Goal: Information Seeking & Learning: Learn about a topic

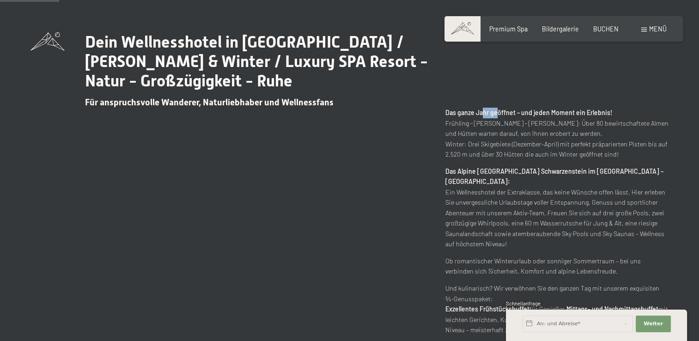
click at [496, 109] on strong "Das ganze Jahr geöffnet – und jeden Moment ein Erlebnis!" at bounding box center [528, 113] width 167 height 8
click at [496, 109] on p "Das ganze Jahr geöffnet – und jeden Moment ein Erlebnis! Frühling - Sommer - He…" at bounding box center [556, 134] width 223 height 52
drag, startPoint x: 496, startPoint y: 109, endPoint x: 525, endPoint y: 112, distance: 29.3
click at [525, 112] on strong "Das ganze Jahr geöffnet – und jeden Moment ein Erlebnis!" at bounding box center [528, 113] width 167 height 8
click at [526, 112] on strong "Das ganze Jahr geöffnet – und jeden Moment ein Erlebnis!" at bounding box center [528, 113] width 167 height 8
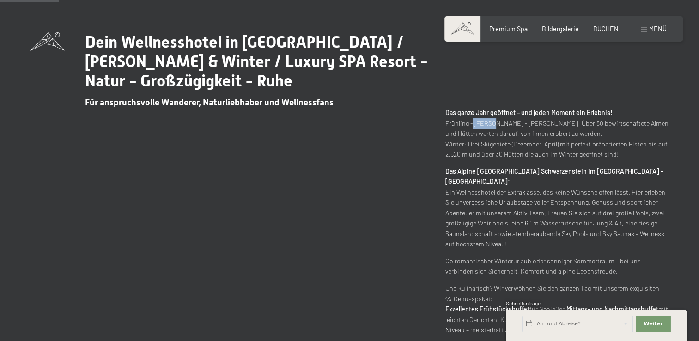
drag, startPoint x: 469, startPoint y: 125, endPoint x: 495, endPoint y: 124, distance: 25.4
click at [495, 124] on p "Das ganze Jahr geöffnet – und jeden Moment ein Erlebnis! Frühling - Sommer - He…" at bounding box center [556, 134] width 223 height 52
drag, startPoint x: 496, startPoint y: 124, endPoint x: 523, endPoint y: 127, distance: 26.6
click at [523, 127] on p "Das ganze Jahr geöffnet – und jeden Moment ein Erlebnis! Frühling - Sommer - He…" at bounding box center [556, 134] width 223 height 52
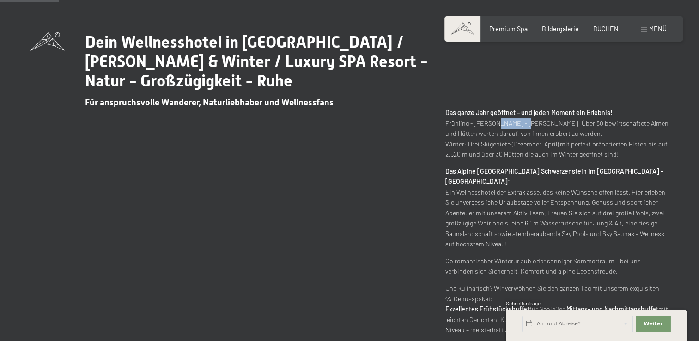
click at [523, 127] on p "Das ganze Jahr geöffnet – und jeden Moment ein Erlebnis! Frühling - Sommer - He…" at bounding box center [556, 134] width 223 height 52
drag, startPoint x: 525, startPoint y: 127, endPoint x: 539, endPoint y: 126, distance: 13.9
click at [539, 126] on p "Das ganze Jahr geöffnet – und jeden Moment ein Erlebnis! Frühling - Sommer - He…" at bounding box center [556, 134] width 223 height 52
drag, startPoint x: 539, startPoint y: 126, endPoint x: 555, endPoint y: 124, distance: 16.3
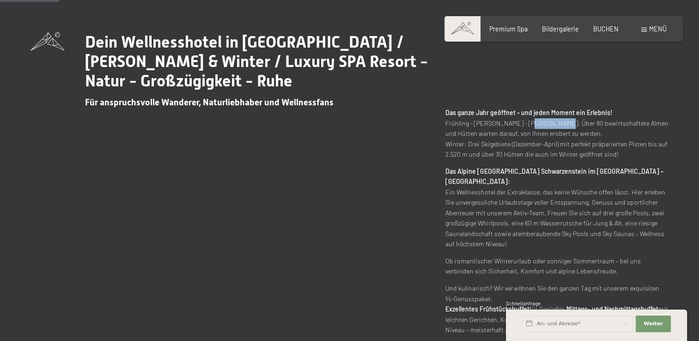
click at [555, 124] on p "Das ganze Jahr geöffnet – und jeden Moment ein Erlebnis! Frühling - Sommer - He…" at bounding box center [556, 134] width 223 height 52
click at [556, 124] on p "Das ganze Jahr geöffnet – und jeden Moment ein Erlebnis! Frühling - Sommer - He…" at bounding box center [556, 134] width 223 height 52
drag, startPoint x: 466, startPoint y: 133, endPoint x: 495, endPoint y: 132, distance: 29.6
click at [495, 132] on p "Das ganze Jahr geöffnet – und jeden Moment ein Erlebnis! Frühling - Sommer - He…" at bounding box center [556, 134] width 223 height 52
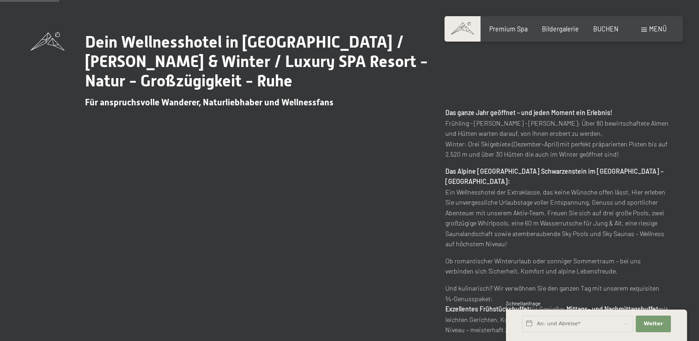
click at [513, 132] on p "Das ganze Jahr geöffnet – und jeden Moment ein Erlebnis! Frühling - Sommer - He…" at bounding box center [556, 134] width 223 height 52
drag, startPoint x: 471, startPoint y: 141, endPoint x: 498, endPoint y: 142, distance: 27.2
click at [498, 142] on p "Das ganze Jahr geöffnet – und jeden Moment ein Erlebnis! Frühling - Sommer - He…" at bounding box center [556, 134] width 223 height 52
click at [518, 145] on p "Das ganze Jahr geöffnet – und jeden Moment ein Erlebnis! Frühling - Sommer - He…" at bounding box center [556, 134] width 223 height 52
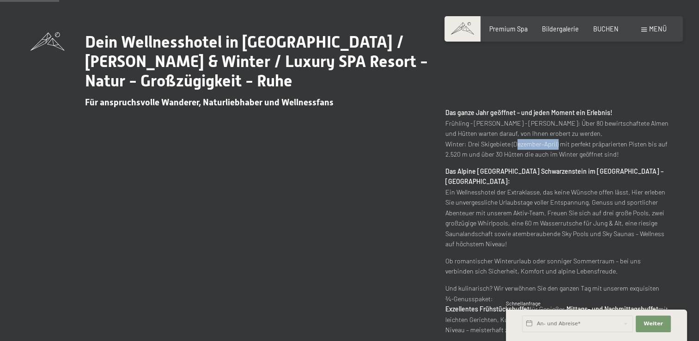
drag, startPoint x: 518, startPoint y: 145, endPoint x: 544, endPoint y: 148, distance: 27.0
click at [544, 148] on p "Das ganze Jahr geöffnet – und jeden Moment ein Erlebnis! Frühling - Sommer - He…" at bounding box center [556, 134] width 223 height 52
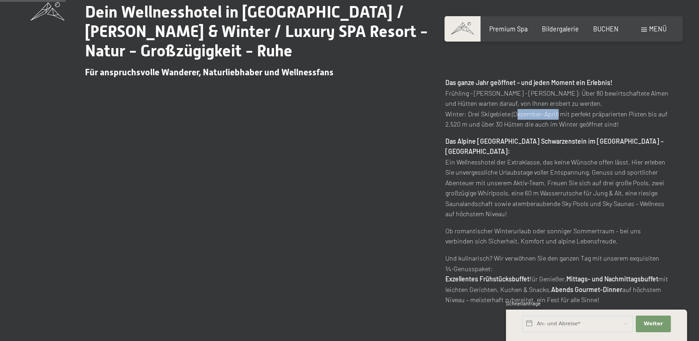
scroll to position [416, 0]
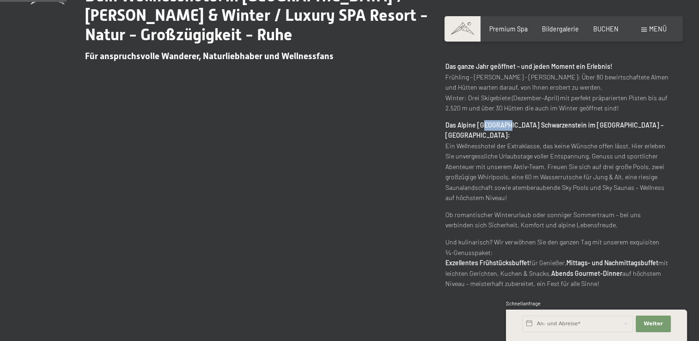
drag, startPoint x: 484, startPoint y: 128, endPoint x: 506, endPoint y: 128, distance: 21.7
click at [506, 128] on strong "Das Alpine Luxury Spa Resort Schwarzenstein im Ahrntal – Südtirol:" at bounding box center [554, 130] width 218 height 18
drag, startPoint x: 506, startPoint y: 128, endPoint x: 521, endPoint y: 128, distance: 15.2
click at [521, 128] on strong "Das Alpine Luxury Spa Resort Schwarzenstein im Ahrntal – Südtirol:" at bounding box center [554, 130] width 218 height 18
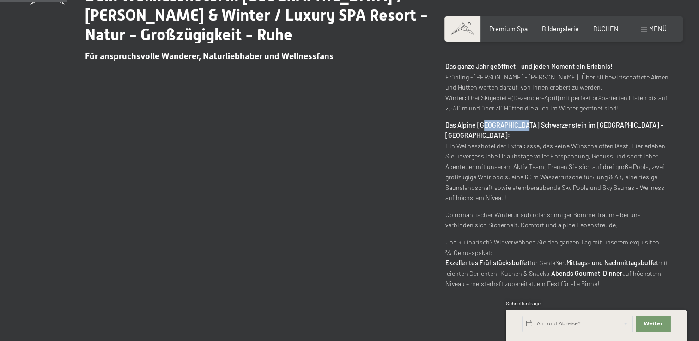
click at [521, 128] on strong "Das Alpine Luxury Spa Resort Schwarzenstein im Ahrntal – Südtirol:" at bounding box center [554, 130] width 218 height 18
drag, startPoint x: 483, startPoint y: 134, endPoint x: 508, endPoint y: 138, distance: 24.7
click at [508, 138] on p "Das Alpine Luxury Spa Resort Schwarzenstein im Ahrntal – Südtirol: Ein Wellness…" at bounding box center [556, 161] width 223 height 83
drag, startPoint x: 508, startPoint y: 138, endPoint x: 526, endPoint y: 139, distance: 18.5
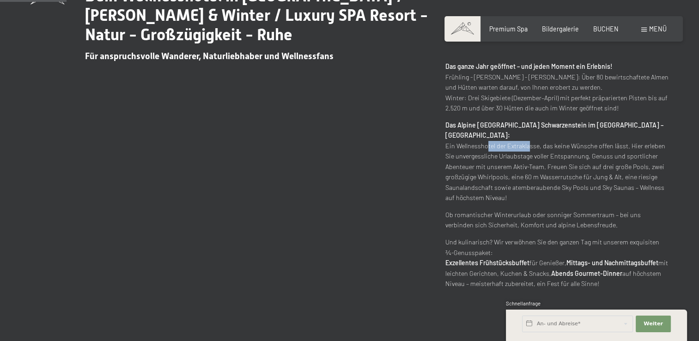
click at [526, 139] on p "Das Alpine Luxury Spa Resort Schwarzenstein im Ahrntal – Südtirol: Ein Wellness…" at bounding box center [556, 161] width 223 height 83
drag, startPoint x: 547, startPoint y: 139, endPoint x: 552, endPoint y: 139, distance: 5.6
click at [552, 139] on p "Das Alpine Luxury Spa Resort Schwarzenstein im Ahrntal – Südtirol: Ein Wellness…" at bounding box center [556, 161] width 223 height 83
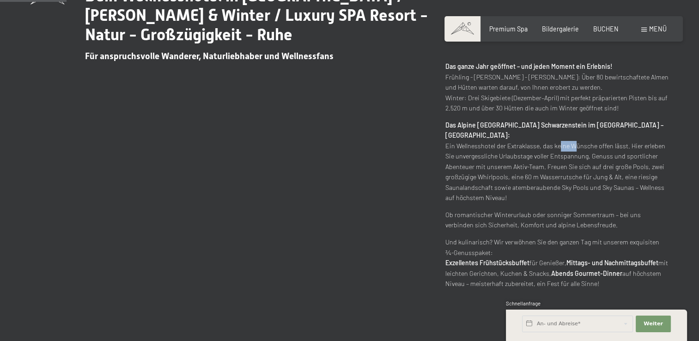
drag, startPoint x: 556, startPoint y: 139, endPoint x: 568, endPoint y: 139, distance: 12.9
click at [568, 139] on p "Das Alpine Luxury Spa Resort Schwarzenstein im Ahrntal – Südtirol: Ein Wellness…" at bounding box center [556, 161] width 223 height 83
drag, startPoint x: 473, startPoint y: 145, endPoint x: 486, endPoint y: 144, distance: 13.4
click at [486, 144] on p "Das Alpine Luxury Spa Resort Schwarzenstein im Ahrntal – Südtirol: Ein Wellness…" at bounding box center [556, 161] width 223 height 83
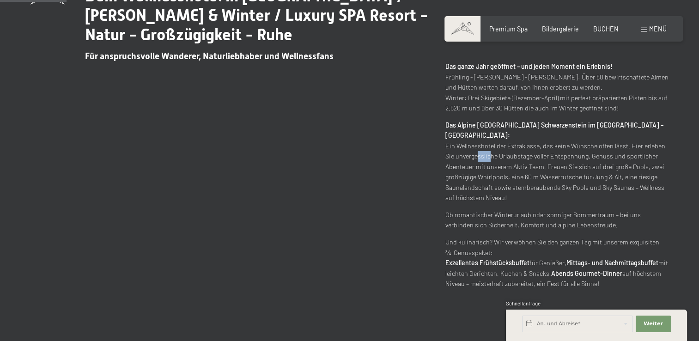
click at [486, 144] on p "Das Alpine Luxury Spa Resort Schwarzenstein im Ahrntal – Südtirol: Ein Wellness…" at bounding box center [556, 161] width 223 height 83
drag, startPoint x: 486, startPoint y: 144, endPoint x: 506, endPoint y: 146, distance: 19.5
click at [506, 146] on p "Das Alpine Luxury Spa Resort Schwarzenstein im Ahrntal – Südtirol: Ein Wellness…" at bounding box center [556, 161] width 223 height 83
click at [531, 147] on p "Das Alpine Luxury Spa Resort Schwarzenstein im Ahrntal – Südtirol: Ein Wellness…" at bounding box center [556, 161] width 223 height 83
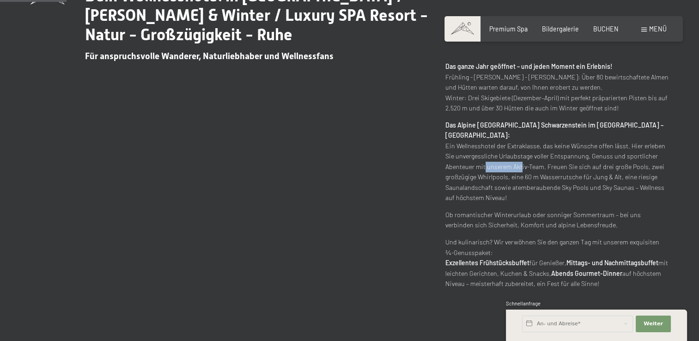
drag, startPoint x: 483, startPoint y: 152, endPoint x: 519, endPoint y: 157, distance: 36.3
click at [519, 157] on p "Das Alpine Luxury Spa Resort Schwarzenstein im Ahrntal – Südtirol: Ein Wellness…" at bounding box center [556, 161] width 223 height 83
click at [535, 160] on p "Das Alpine Luxury Spa Resort Schwarzenstein im Ahrntal – Südtirol: Ein Wellness…" at bounding box center [556, 161] width 223 height 83
drag, startPoint x: 535, startPoint y: 160, endPoint x: 550, endPoint y: 158, distance: 15.3
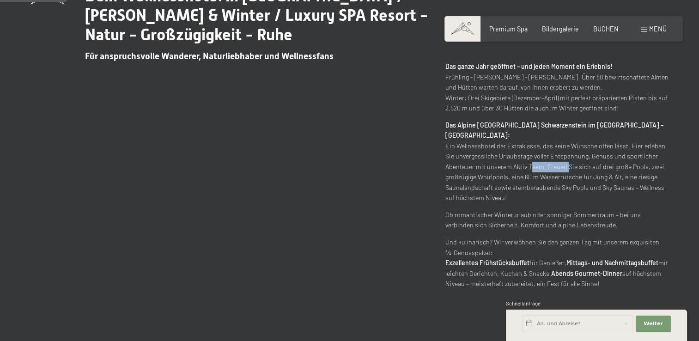
click at [550, 158] on p "Das Alpine Luxury Spa Resort Schwarzenstein im Ahrntal – Südtirol: Ein Wellness…" at bounding box center [556, 161] width 223 height 83
drag, startPoint x: 550, startPoint y: 158, endPoint x: 574, endPoint y: 161, distance: 24.2
click at [574, 161] on p "Das Alpine Luxury Spa Resort Schwarzenstein im Ahrntal – Südtirol: Ein Wellness…" at bounding box center [556, 161] width 223 height 83
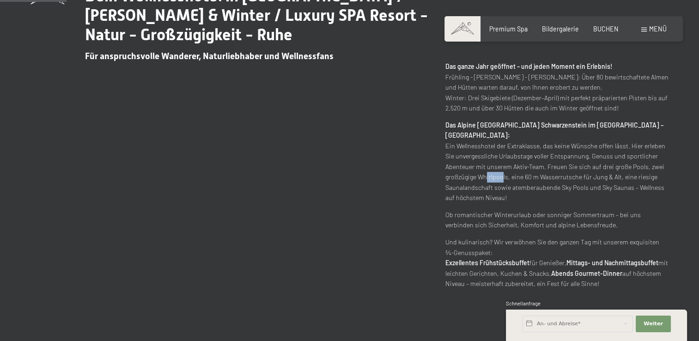
drag, startPoint x: 482, startPoint y: 169, endPoint x: 499, endPoint y: 167, distance: 17.2
click at [499, 167] on p "Das Alpine Luxury Spa Resort Schwarzenstein im Ahrntal – Südtirol: Ein Wellness…" at bounding box center [556, 161] width 223 height 83
drag, startPoint x: 519, startPoint y: 167, endPoint x: 533, endPoint y: 167, distance: 13.4
click at [533, 167] on p "Das Alpine Luxury Spa Resort Schwarzenstein im Ahrntal – Südtirol: Ein Wellness…" at bounding box center [556, 161] width 223 height 83
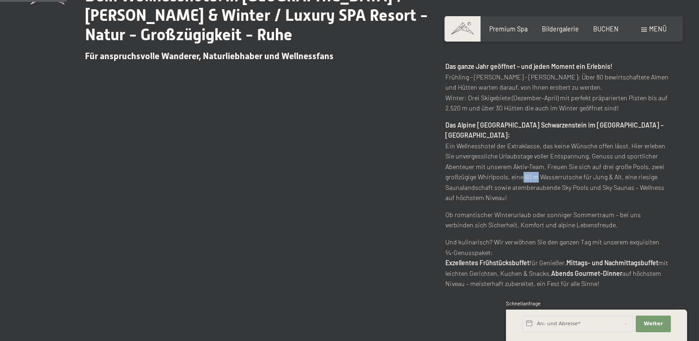
click at [533, 167] on p "Das Alpine Luxury Spa Resort Schwarzenstein im Ahrntal – Südtirol: Ein Wellness…" at bounding box center [556, 161] width 223 height 83
drag, startPoint x: 480, startPoint y: 177, endPoint x: 499, endPoint y: 177, distance: 18.9
click at [499, 177] on p "Das Alpine Luxury Spa Resort Schwarzenstein im Ahrntal – Südtirol: Ein Wellness…" at bounding box center [556, 161] width 223 height 83
drag, startPoint x: 500, startPoint y: 177, endPoint x: 513, endPoint y: 177, distance: 13.4
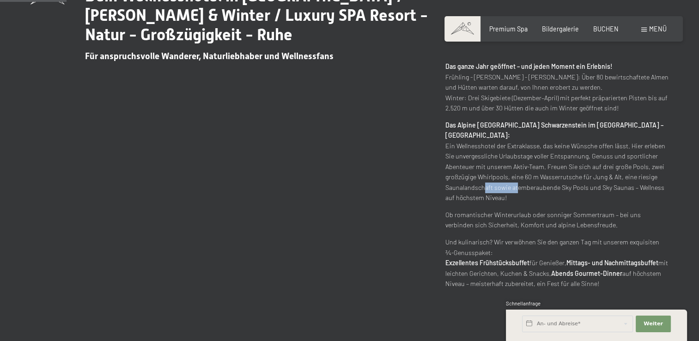
click at [513, 177] on p "Das Alpine Luxury Spa Resort Schwarzenstein im Ahrntal – Südtirol: Ein Wellness…" at bounding box center [556, 161] width 223 height 83
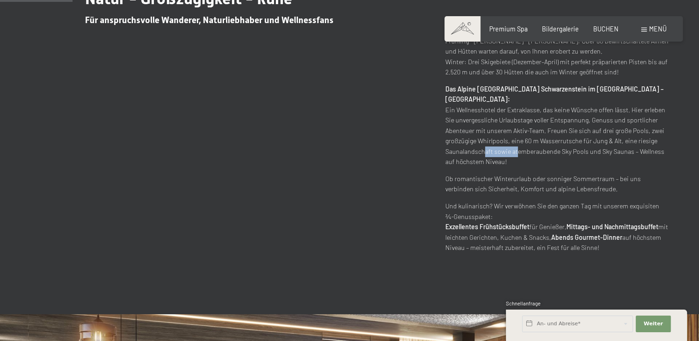
scroll to position [462, 0]
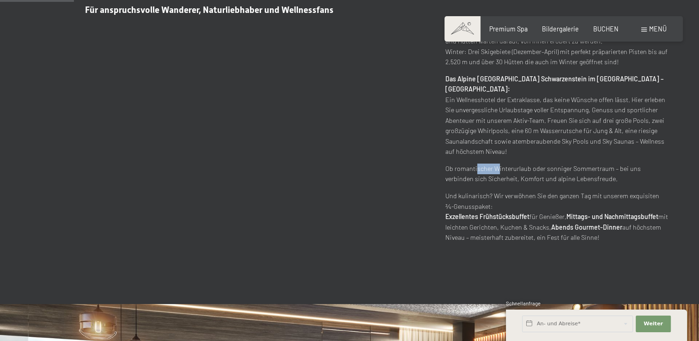
drag, startPoint x: 475, startPoint y: 156, endPoint x: 497, endPoint y: 160, distance: 22.5
click at [497, 163] on p "Ob romantischer Winterurlaub oder sonniger Sommertraum – bei uns verbinden sich…" at bounding box center [556, 173] width 223 height 21
drag, startPoint x: 502, startPoint y: 160, endPoint x: 519, endPoint y: 161, distance: 16.6
click at [519, 163] on p "Ob romantischer Winterurlaub oder sonniger Sommertraum – bei uns verbinden sich…" at bounding box center [556, 173] width 223 height 21
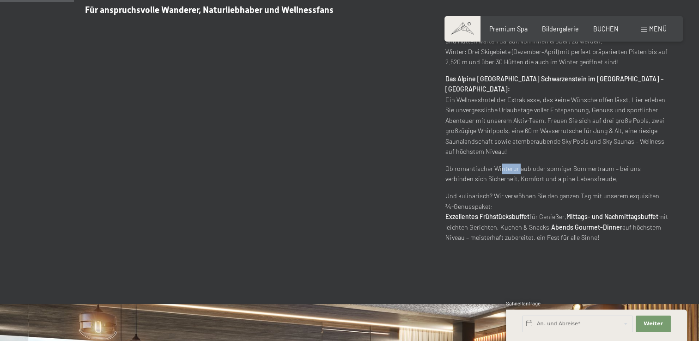
click at [519, 163] on p "Ob romantischer Winterurlaub oder sonniger Sommertraum – bei uns verbinden sich…" at bounding box center [556, 173] width 223 height 21
drag, startPoint x: 519, startPoint y: 161, endPoint x: 532, endPoint y: 161, distance: 12.9
click at [532, 163] on p "Ob romantischer Winterurlaub oder sonniger Sommertraum – bei uns verbinden sich…" at bounding box center [556, 173] width 223 height 21
drag, startPoint x: 471, startPoint y: 171, endPoint x: 483, endPoint y: 171, distance: 12.5
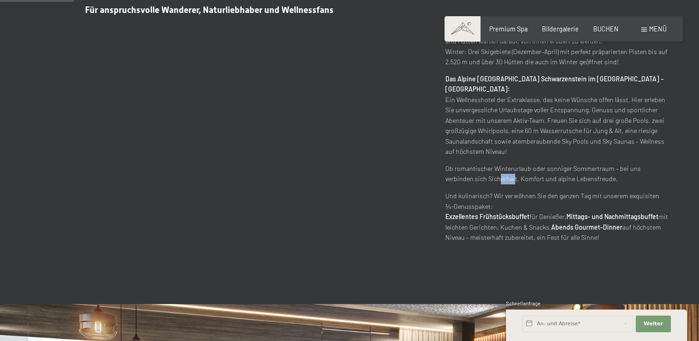
click at [483, 171] on p "Ob romantischer Winterurlaub oder sonniger Sommertraum – bei uns verbinden sich…" at bounding box center [556, 173] width 223 height 21
drag, startPoint x: 483, startPoint y: 171, endPoint x: 491, endPoint y: 170, distance: 7.9
click at [491, 170] on p "Ob romantischer Winterurlaub oder sonniger Sommertraum – bei uns verbinden sich…" at bounding box center [556, 173] width 223 height 21
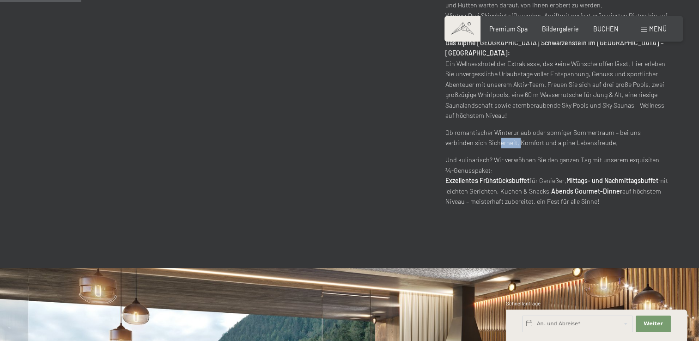
scroll to position [508, 0]
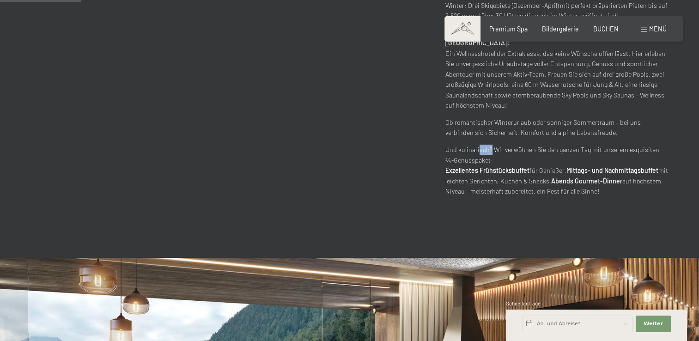
drag, startPoint x: 478, startPoint y: 140, endPoint x: 491, endPoint y: 139, distance: 13.4
click at [491, 145] on p "Und kulinarisch? Wir verwöhnen Sie den ganzen Tag mit unserem exquisiten ¾-Genu…" at bounding box center [556, 171] width 223 height 52
click at [507, 145] on p "Und kulinarisch? Wir verwöhnen Sie den ganzen Tag mit unserem exquisiten ¾-Genu…" at bounding box center [556, 171] width 223 height 52
click at [520, 145] on p "Und kulinarisch? Wir verwöhnen Sie den ganzen Tag mit unserem exquisiten ¾-Genu…" at bounding box center [556, 171] width 223 height 52
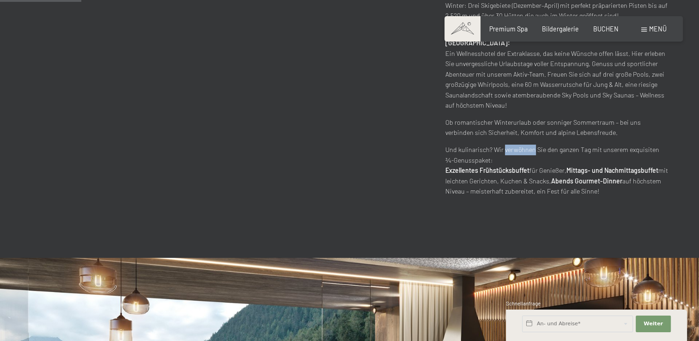
click at [520, 145] on p "Und kulinarisch? Wir verwöhnen Sie den ganzen Tag mit unserem exquisiten ¾-Genu…" at bounding box center [556, 171] width 223 height 52
click at [530, 145] on p "Und kulinarisch? Wir verwöhnen Sie den ganzen Tag mit unserem exquisiten ¾-Genu…" at bounding box center [556, 171] width 223 height 52
drag, startPoint x: 471, startPoint y: 161, endPoint x: 482, endPoint y: 162, distance: 10.6
click at [482, 166] on strong "Exzellentes Frühstücksbuffet" at bounding box center [487, 170] width 84 height 8
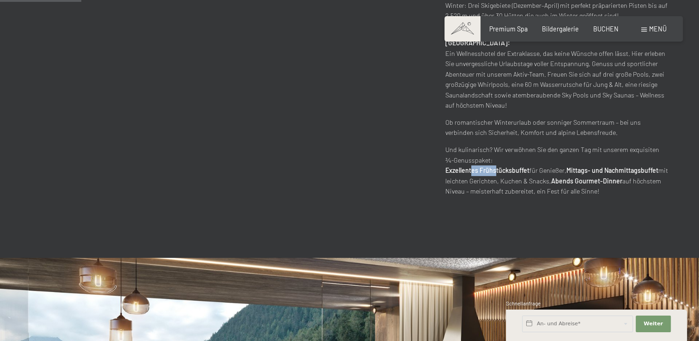
drag
click at [495, 166] on strong "Exzellentes Frühstücksbuffet" at bounding box center [487, 170] width 84 height 8
click at [510, 165] on p "Und kulinarisch? Wir verwöhnen Sie den ganzen Tag mit unserem exquisiten ¾-Genu…" at bounding box center [556, 171] width 223 height 52
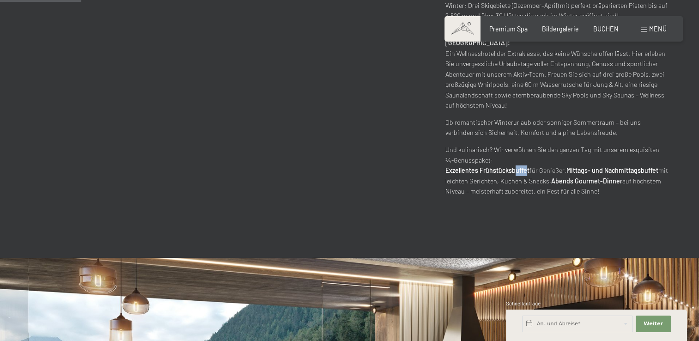
click at [525, 165] on p "Und kulinarisch? Wir verwöhnen Sie den ganzen Tag mit unserem exquisiten ¾-Genu…" at bounding box center [556, 171] width 223 height 52
click at [542, 163] on p "Und kulinarisch? Wir verwöhnen Sie den ganzen Tag mit unserem exquisiten ¾-Genu…" at bounding box center [556, 171] width 223 height 52
click at [499, 171] on p "Und kulinarisch? Wir verwöhnen Sie den ganzen Tag mit unserem exquisiten ¾-Genu…" at bounding box center [556, 171] width 223 height 52
click at [500, 171] on p "Und kulinarisch? Wir verwöhnen Sie den ganzen Tag mit unserem exquisiten ¾-Genu…" at bounding box center [556, 171] width 223 height 52
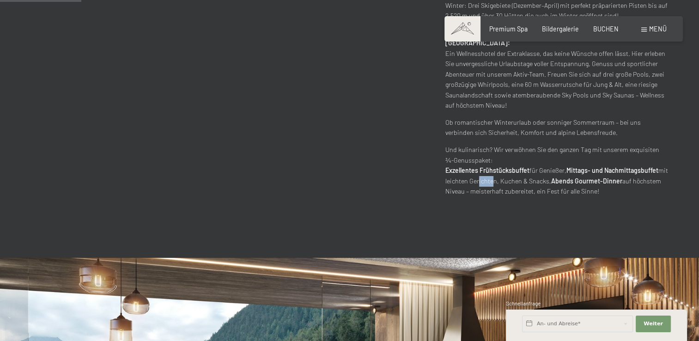
click at [500, 171] on p "Und kulinarisch? Wir verwöhnen Sie den ganzen Tag mit unserem exquisiten ¾-Genu…" at bounding box center [556, 171] width 223 height 52
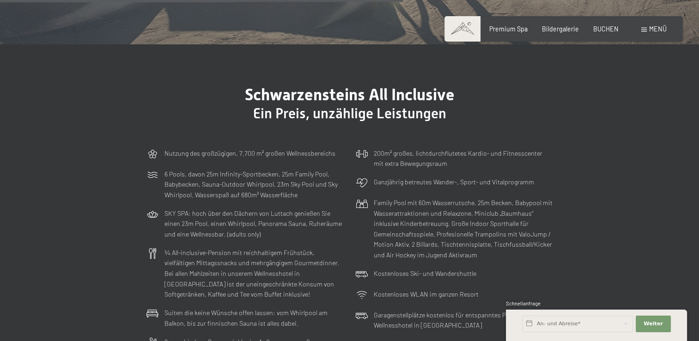
scroll to position [2263, 0]
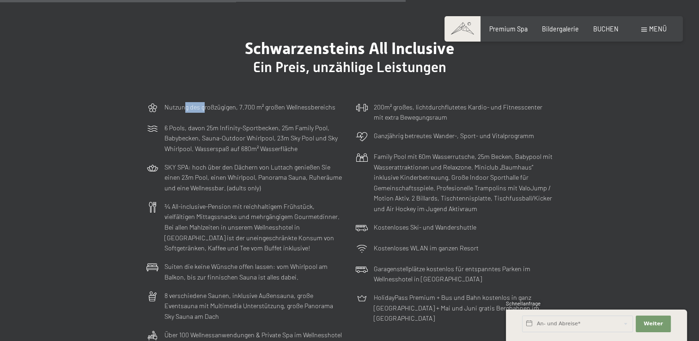
drag, startPoint x: 183, startPoint y: 95, endPoint x: 203, endPoint y: 95, distance: 19.9
click at [203, 102] on p "Nutzung des großzügigen, 7.700 m² großen Wellnessbereichs" at bounding box center [249, 107] width 171 height 11
drag, startPoint x: 209, startPoint y: 95, endPoint x: 217, endPoint y: 95, distance: 7.9
click at [217, 102] on p "Nutzung des großzügigen, 7.700 m² großen Wellnessbereichs" at bounding box center [249, 107] width 171 height 11
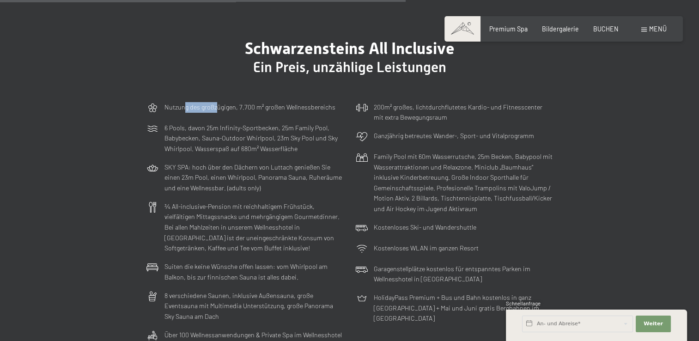
click at [217, 102] on p "Nutzung des großzügigen, 7.700 m² großen Wellnessbereichs" at bounding box center [249, 107] width 171 height 11
drag, startPoint x: 184, startPoint y: 113, endPoint x: 192, endPoint y: 113, distance: 7.9
click at [192, 123] on p "6 Pools, davon 25m Infinity-Sportbecken, 25m Family Pool, Babybecken, Sauna-Out…" at bounding box center [253, 138] width 179 height 31
drag, startPoint x: 194, startPoint y: 112, endPoint x: 206, endPoint y: 112, distance: 11.6
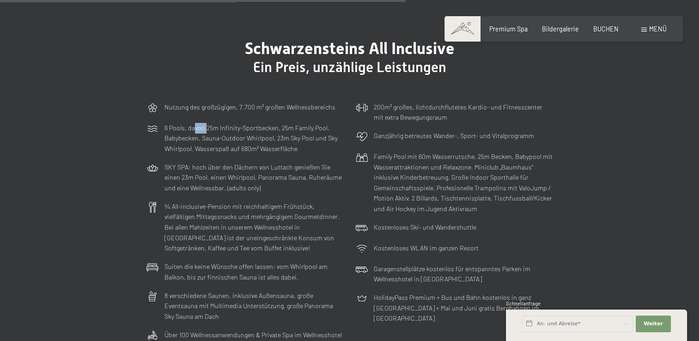
click at [206, 119] on div "6 Pools, davon 25m Infinity-Sportbecken, 25m Family Pool, Babybecken, Sauna-Out…" at bounding box center [244, 138] width 205 height 39
click at [215, 119] on div "6 Pools, davon 25m Infinity-Sportbecken, 25m Family Pool, Babybecken, Sauna-Out…" at bounding box center [244, 138] width 205 height 39
click at [222, 119] on div "6 Pools, davon 25m Infinity-Sportbecken, 25m Family Pool, Babybecken, Sauna-Out…" at bounding box center [244, 138] width 205 height 39
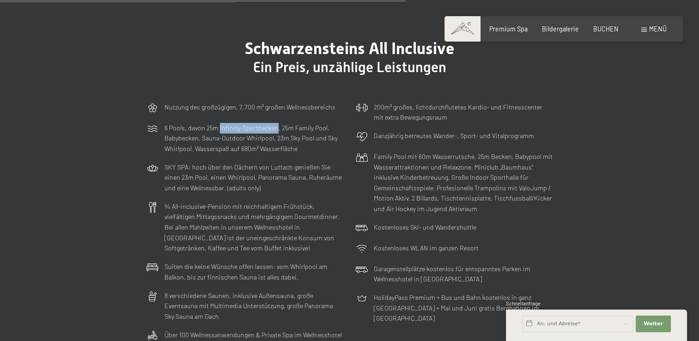
drag, startPoint x: 222, startPoint y: 111, endPoint x: 240, endPoint y: 115, distance: 19.0
click at [240, 119] on div "6 Pools, davon 25m Infinity-Sportbecken, 25m Family Pool, Babybecken, Sauna-Out…" at bounding box center [244, 138] width 205 height 39
click at [240, 123] on p "6 Pools, davon 25m Infinity-Sportbecken, 25m Family Pool, Babybecken, Sauna-Out…" at bounding box center [253, 138] width 179 height 31
drag, startPoint x: 167, startPoint y: 124, endPoint x: 180, endPoint y: 123, distance: 13.0
click at [180, 123] on p "6 Pools, davon 25m Infinity-Sportbecken, 25m Family Pool, Babybecken, Sauna-Out…" at bounding box center [253, 138] width 179 height 31
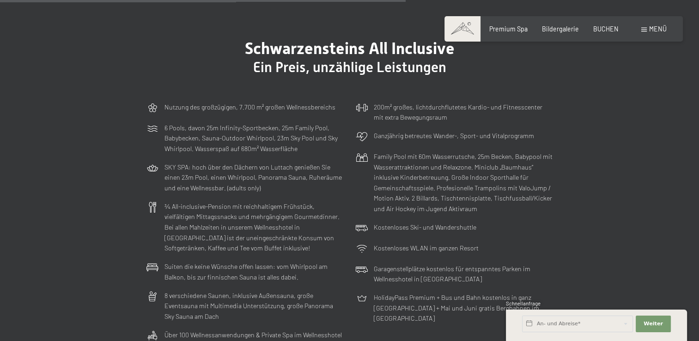
click at [180, 123] on p "6 Pools, davon 25m Infinity-Sportbecken, 25m Family Pool, Babybecken, Sauna-Out…" at bounding box center [253, 138] width 179 height 31
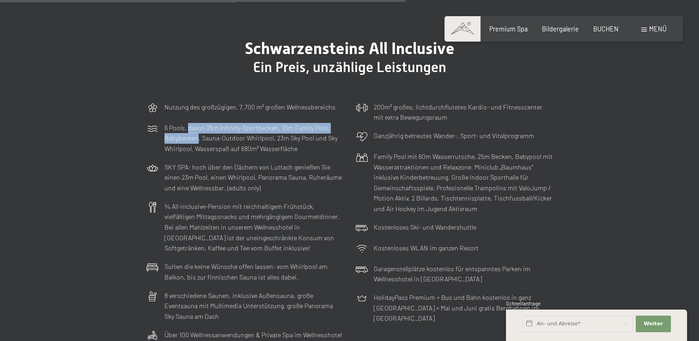
click at [192, 123] on p "6 Pools, davon 25m Infinity-Sportbecken, 25m Family Pool, Babybecken, Sauna-Out…" at bounding box center [253, 138] width 179 height 31
click at [203, 123] on p "6 Pools, davon 25m Infinity-Sportbecken, 25m Family Pool, Babybecken, Sauna-Out…" at bounding box center [253, 138] width 179 height 31
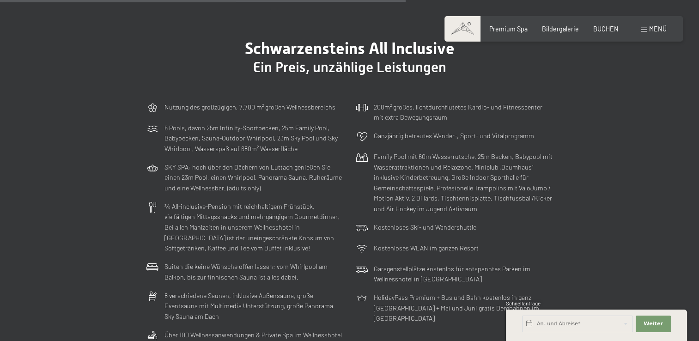
drag, startPoint x: 208, startPoint y: 123, endPoint x: 216, endPoint y: 125, distance: 8.0
click at [216, 125] on p "6 Pools, davon 25m Infinity-Sportbecken, 25m Family Pool, Babybecken, Sauna-Out…" at bounding box center [253, 138] width 179 height 31
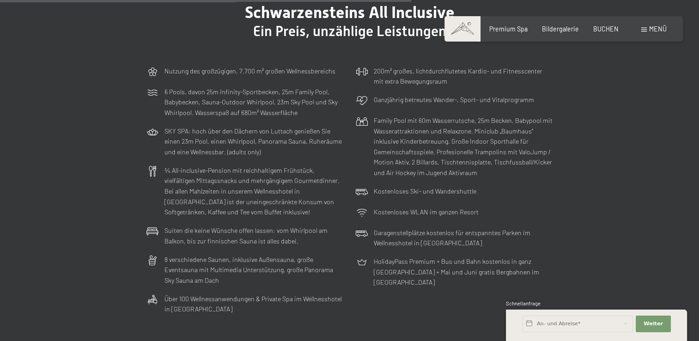
scroll to position [2309, 0]
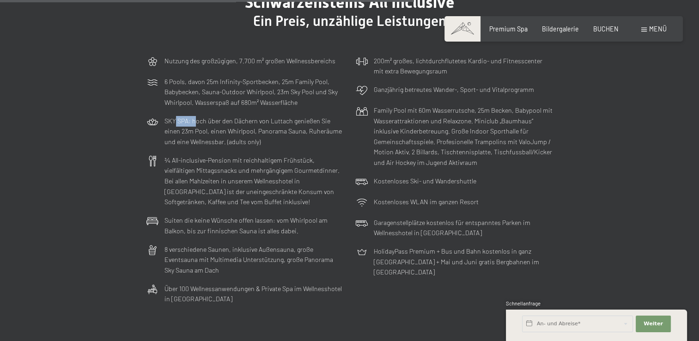
drag, startPoint x: 175, startPoint y: 110, endPoint x: 195, endPoint y: 112, distance: 20.8
click at [195, 116] on p "SKY SPA: hoch über den Dächern von Luttach genießen Sie einen 23m Pool, einen W…" at bounding box center [253, 131] width 179 height 31
click at [203, 116] on p "SKY SPA: hoch über den Dächern von Luttach genießen Sie einen 23m Pool, einen W…" at bounding box center [253, 131] width 179 height 31
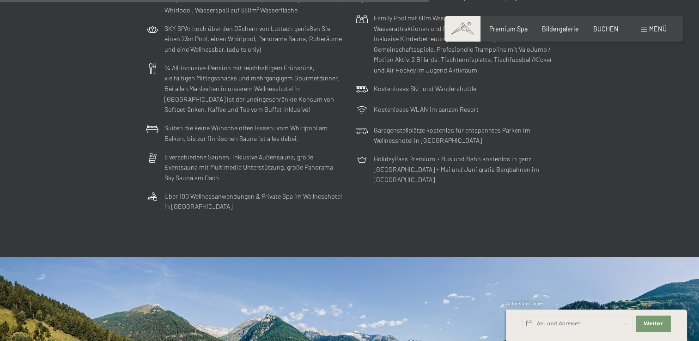
scroll to position [2355, 0]
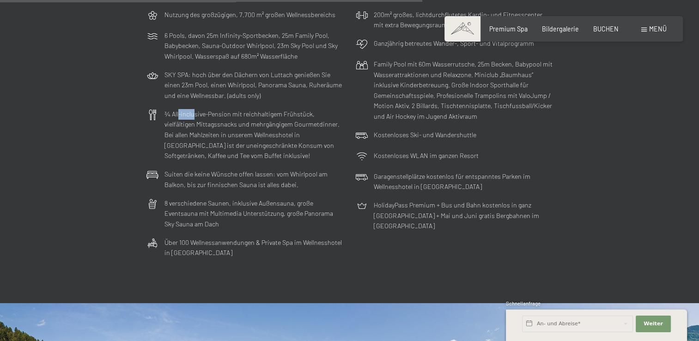
drag, startPoint x: 181, startPoint y: 104, endPoint x: 194, endPoint y: 106, distance: 13.0
click at [194, 109] on p "¾ All-inclusive-Pension mit reichhaltigem Frühstück, vielfältigen Mittagssnacks…" at bounding box center [253, 135] width 179 height 52
click at [204, 109] on p "¾ All-inclusive-Pension mit reichhaltigem Frühstück, vielfältigen Mittagssnacks…" at bounding box center [253, 135] width 179 height 52
drag, startPoint x: 204, startPoint y: 106, endPoint x: 212, endPoint y: 106, distance: 8.8
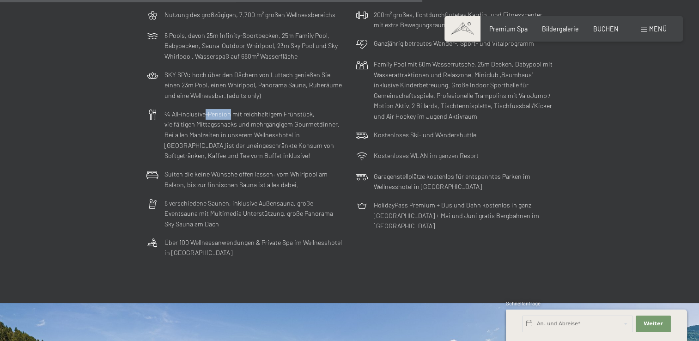
click at [212, 109] on p "¾ All-inclusive-Pension mit reichhaltigem Frühstück, vielfältigen Mittagssnacks…" at bounding box center [253, 135] width 179 height 52
click at [224, 109] on p "¾ All-inclusive-Pension mit reichhaltigem Frühstück, vielfältigen Mittagssnacks…" at bounding box center [253, 135] width 179 height 52
drag, startPoint x: 192, startPoint y: 112, endPoint x: 202, endPoint y: 112, distance: 10.2
click at [202, 112] on p "¾ All-inclusive-Pension mit reichhaltigem Frühstück, vielfältigen Mittagssnacks…" at bounding box center [253, 135] width 179 height 52
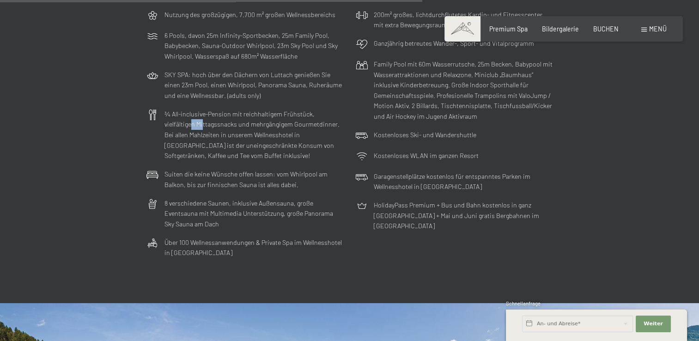
click at [202, 112] on p "¾ All-inclusive-Pension mit reichhaltigem Frühstück, vielfältigen Mittagssnacks…" at bounding box center [253, 135] width 179 height 52
drag, startPoint x: 202, startPoint y: 112, endPoint x: 210, endPoint y: 113, distance: 8.4
click at [210, 113] on p "¾ All-inclusive-Pension mit reichhaltigem Frühstück, vielfältigen Mittagssnacks…" at bounding box center [253, 135] width 179 height 52
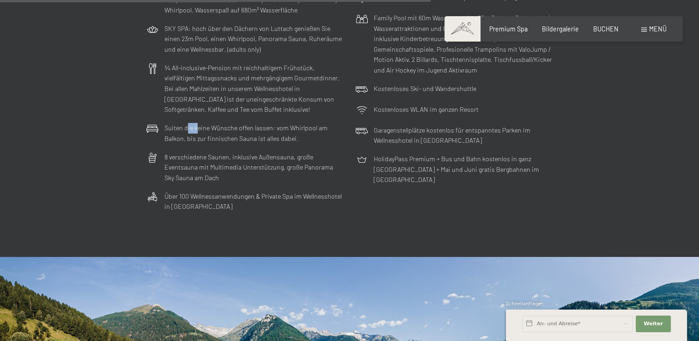
drag, startPoint x: 188, startPoint y: 117, endPoint x: 198, endPoint y: 117, distance: 10.2
click at [198, 123] on p "Suiten die keine Wünsche offen lassen: vom Whirlpool am Balkon, bis zur finnisc…" at bounding box center [253, 133] width 179 height 21
drag, startPoint x: 227, startPoint y: 113, endPoint x: 240, endPoint y: 114, distance: 12.5
click at [240, 123] on p "Suiten die keine Wünsche offen lassen: vom Whirlpool am Balkon, bis zur finnisc…" at bounding box center [253, 133] width 179 height 21
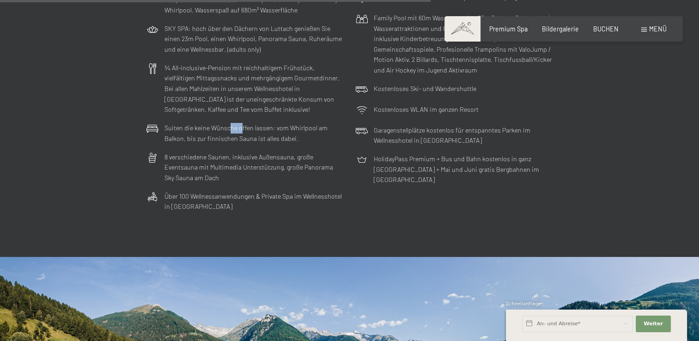
click at [240, 123] on p "Suiten die keine Wünsche offen lassen: vom Whirlpool am Balkon, bis zur finnisc…" at bounding box center [253, 133] width 179 height 21
drag, startPoint x: 179, startPoint y: 130, endPoint x: 190, endPoint y: 132, distance: 11.2
click at [190, 132] on p "Suiten die keine Wünsche offen lassen: vom Whirlpool am Balkon, bis zur finnisc…" at bounding box center [253, 133] width 179 height 21
click at [191, 132] on p "Suiten die keine Wünsche offen lassen: vom Whirlpool am Balkon, bis zur finnisc…" at bounding box center [253, 133] width 179 height 21
drag, startPoint x: 183, startPoint y: 145, endPoint x: 212, endPoint y: 145, distance: 29.1
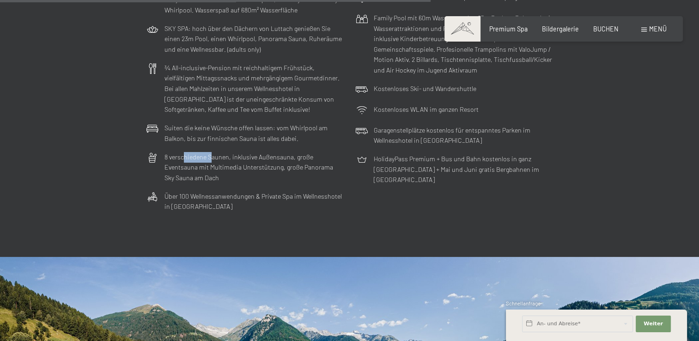
click at [212, 152] on p "8 verschiedene Saunen, inklusive Außensauna, große Eventsauna mit Multimedia Un…" at bounding box center [253, 167] width 179 height 31
drag, startPoint x: 216, startPoint y: 145, endPoint x: 240, endPoint y: 147, distance: 24.5
click at [240, 152] on p "8 verschiedene Saunen, inklusive Außensauna, große Eventsauna mit Multimedia Un…" at bounding box center [253, 167] width 179 height 31
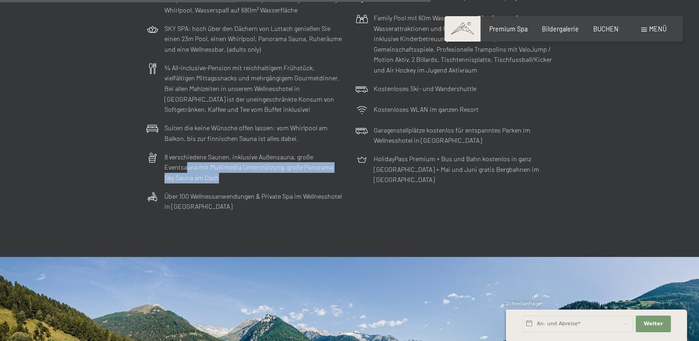
drag, startPoint x: 185, startPoint y: 159, endPoint x: 214, endPoint y: 163, distance: 29.5
click at [214, 163] on p "8 verschiedene Saunen, inklusive Außensauna, große Eventsauna mit Multimedia Un…" at bounding box center [253, 167] width 179 height 31
click at [216, 163] on p "8 verschiedene Saunen, inklusive Außensauna, große Eventsauna mit Multimedia Un…" at bounding box center [253, 167] width 179 height 31
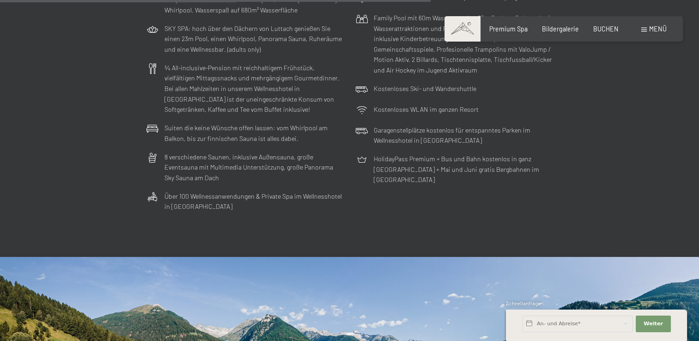
click at [228, 152] on p "8 verschiedene Saunen, inklusive Außensauna, große Eventsauna mit Multimedia Un…" at bounding box center [253, 167] width 179 height 31
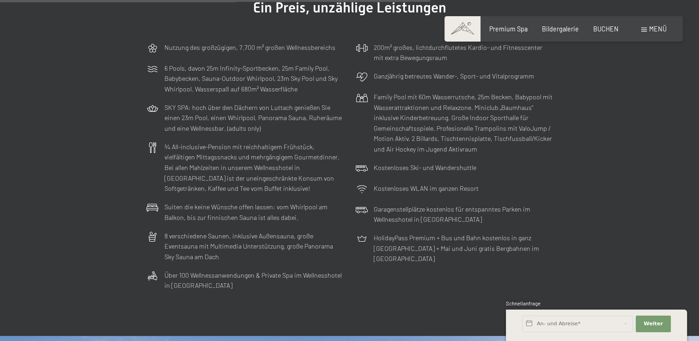
scroll to position [2263, 0]
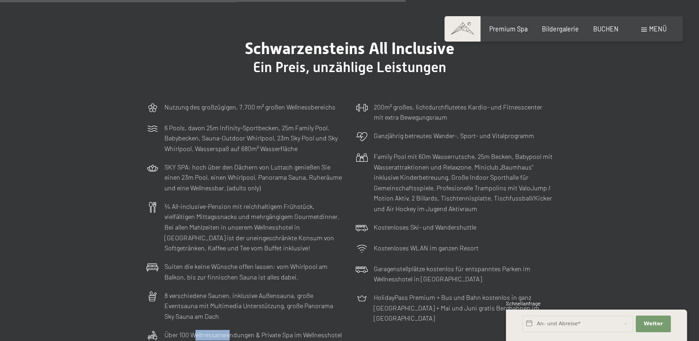
drag, startPoint x: 417, startPoint y: 91, endPoint x: 438, endPoint y: 96, distance: 21.3
click at [347, 326] on div "Über 100 Wellnessanwendungen & Private Spa im Wellnesshotel in Südtirol" at bounding box center [244, 340] width 205 height 29
click at [344, 330] on p "Über 100 Wellnessanwendungen & Private Spa im Wellnesshotel in Südtirol" at bounding box center [253, 340] width 179 height 21
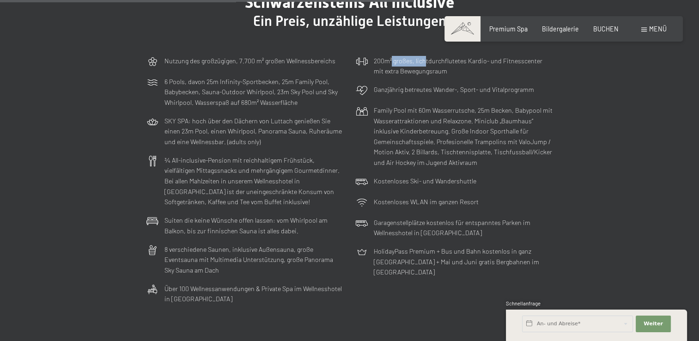
drag, startPoint x: 403, startPoint y: 77, endPoint x: 425, endPoint y: 81, distance: 22.6
click at [425, 77] on p "200m² großes, lichtdurchflutetes Kardio- und Fitnesscenter mit extra Bewegungsr…" at bounding box center [463, 66] width 179 height 21
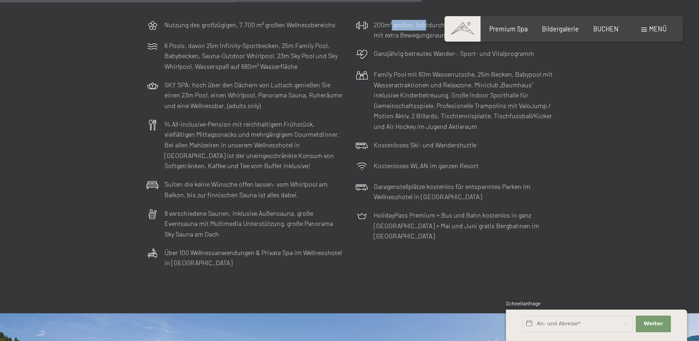
scroll to position [2355, 0]
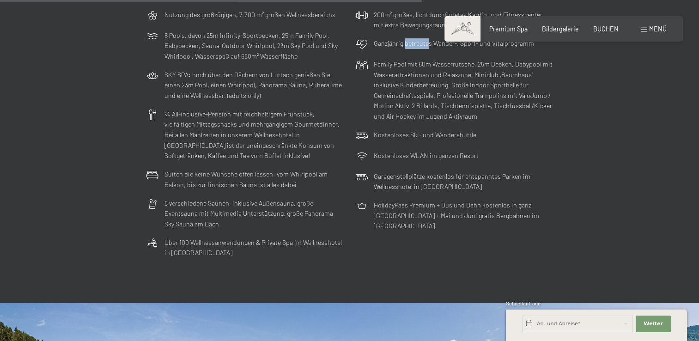
drag, startPoint x: 404, startPoint y: 57, endPoint x: 430, endPoint y: 60, distance: 26.4
click at [430, 49] on p "Ganzjährig betreutes Wander-, Sport- und Vitalprogramm" at bounding box center [454, 43] width 160 height 11
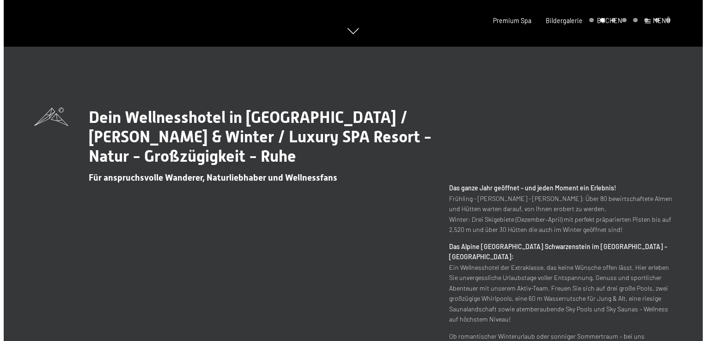
scroll to position [0, 0]
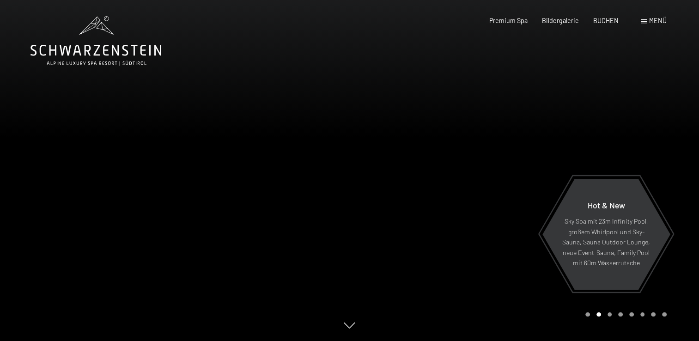
click at [660, 16] on div "Buchen Anfragen Premium Spa Bildergalerie BUCHEN Menü DE IT EN Gutschein Bilder…" at bounding box center [562, 20] width 205 height 9
click at [652, 19] on span "Menü" at bounding box center [658, 21] width 18 height 8
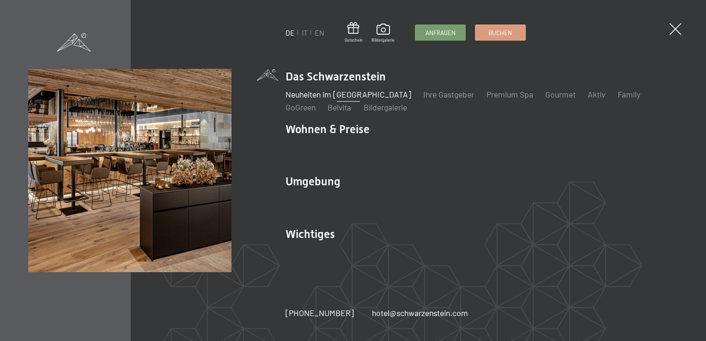
click at [353, 90] on link "Neuheiten im [GEOGRAPHIC_DATA]" at bounding box center [348, 94] width 126 height 10
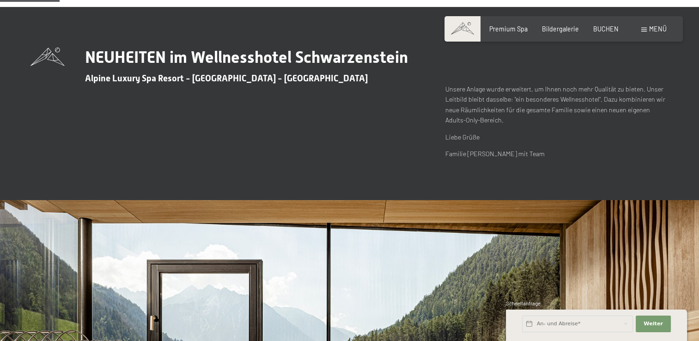
scroll to position [277, 0]
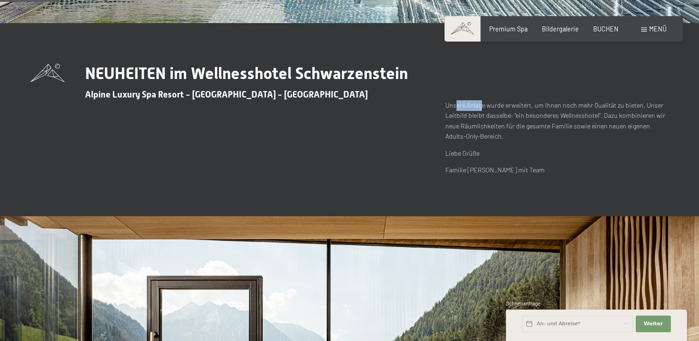
drag, startPoint x: 457, startPoint y: 102, endPoint x: 482, endPoint y: 103, distance: 24.9
click at [482, 103] on p "Unsere Anlage wurde erweitert, um Ihnen noch mehr Qualität zu bieten. Unser Lei…" at bounding box center [556, 121] width 223 height 42
click at [508, 104] on p "Unsere Anlage wurde erweitert, um Ihnen noch mehr Qualität zu bieten. Unser Lei…" at bounding box center [556, 121] width 223 height 42
drag, startPoint x: 510, startPoint y: 104, endPoint x: 532, endPoint y: 106, distance: 22.7
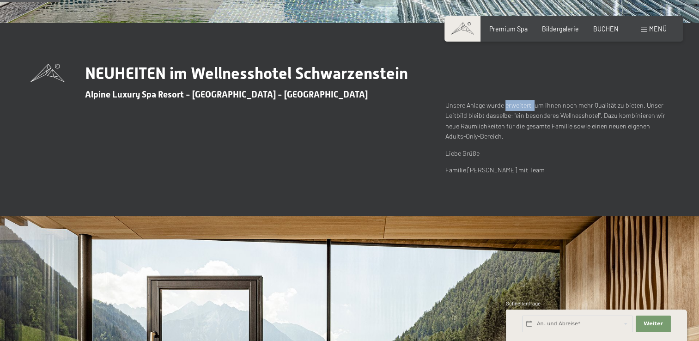
click at [532, 106] on p "Unsere Anlage wurde erweitert, um Ihnen noch mehr Qualität zu bieten. Unser Lei…" at bounding box center [556, 121] width 223 height 42
drag, startPoint x: 557, startPoint y: 105, endPoint x: 576, endPoint y: 107, distance: 19.0
click at [576, 107] on p "Unsere Anlage wurde erweitert, um Ihnen noch mehr Qualität zu bieten. Unser Lei…" at bounding box center [556, 121] width 223 height 42
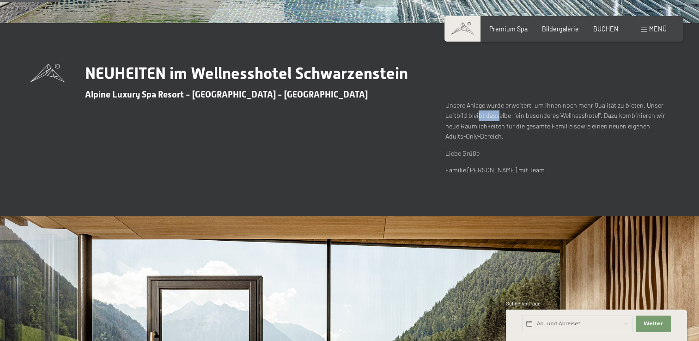
drag, startPoint x: 477, startPoint y: 115, endPoint x: 497, endPoint y: 114, distance: 20.4
click at [497, 114] on p "Unsere Anlage wurde erweitert, um Ihnen noch mehr Qualität zu bieten. Unser Lei…" at bounding box center [556, 121] width 223 height 42
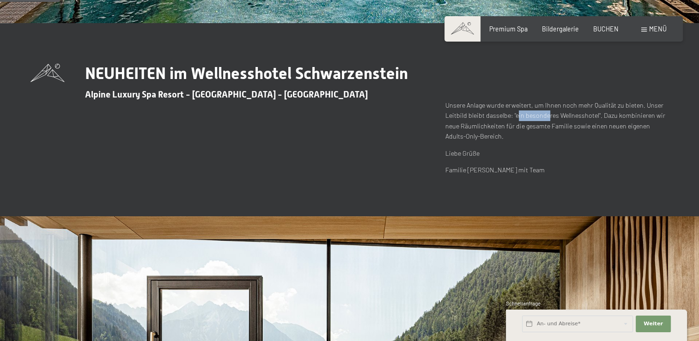
drag, startPoint x: 517, startPoint y: 115, endPoint x: 549, endPoint y: 116, distance: 31.9
click at [549, 116] on p "Unsere Anlage wurde erweitert, um Ihnen noch mehr Qualität zu bieten. Unser Lei…" at bounding box center [556, 121] width 223 height 42
click at [570, 117] on p "Unsere Anlage wurde erweitert, um Ihnen noch mehr Qualität zu bieten. Unser Lei…" at bounding box center [556, 121] width 223 height 42
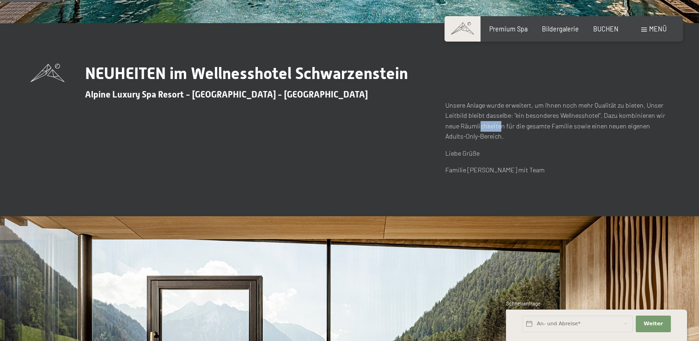
drag, startPoint x: 479, startPoint y: 130, endPoint x: 499, endPoint y: 129, distance: 19.9
click at [499, 129] on p "Unsere Anlage wurde erweitert, um Ihnen noch mehr Qualität zu bieten. Unser Lei…" at bounding box center [556, 121] width 223 height 42
click at [500, 128] on p "Unsere Anlage wurde erweitert, um Ihnen noch mehr Qualität zu bieten. Unser Lei…" at bounding box center [556, 121] width 223 height 42
drag, startPoint x: 532, startPoint y: 128, endPoint x: 545, endPoint y: 128, distance: 12.9
click at [545, 128] on p "Unsere Anlage wurde erweitert, um Ihnen noch mehr Qualität zu bieten. Unser Lei…" at bounding box center [556, 121] width 223 height 42
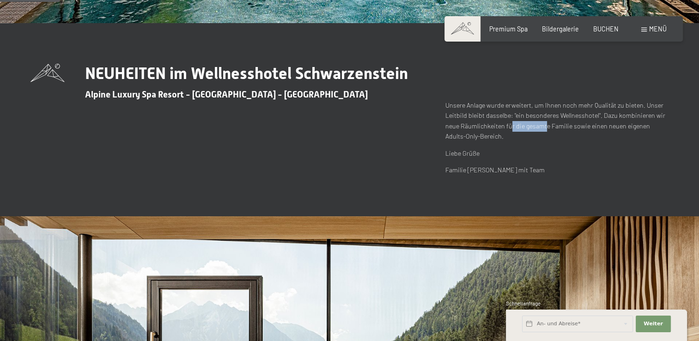
click at [545, 128] on p "Unsere Anlage wurde erweitert, um Ihnen noch mehr Qualität zu bieten. Unser Lei…" at bounding box center [556, 121] width 223 height 42
drag, startPoint x: 554, startPoint y: 127, endPoint x: 569, endPoint y: 127, distance: 14.8
click at [569, 127] on p "Unsere Anlage wurde erweitert, um Ihnen noch mehr Qualität zu bieten. Unser Lei…" at bounding box center [556, 121] width 223 height 42
drag, startPoint x: 591, startPoint y: 127, endPoint x: 607, endPoint y: 128, distance: 16.2
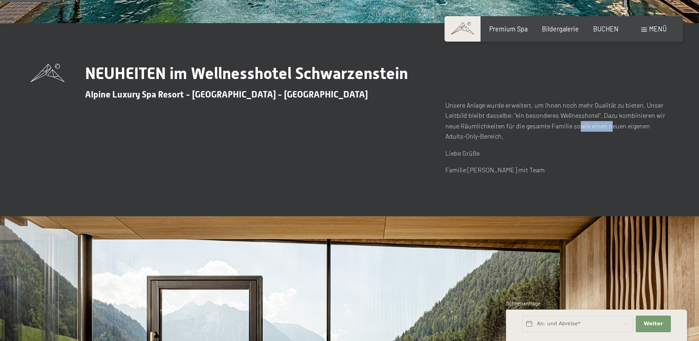
click at [607, 128] on p "Unsere Anlage wurde erweitert, um Ihnen noch mehr Qualität zu bieten. Unser Lei…" at bounding box center [556, 121] width 223 height 42
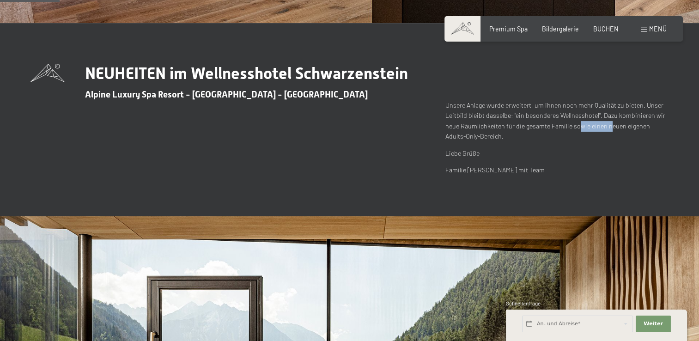
click at [607, 128] on p "Unsere Anlage wurde erweitert, um Ihnen noch mehr Qualität zu bieten. Unser Lei…" at bounding box center [556, 121] width 223 height 42
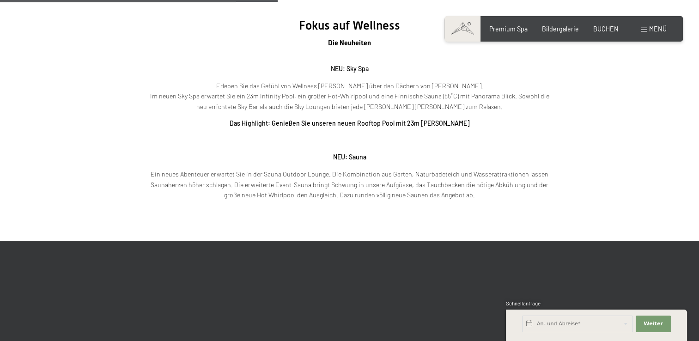
scroll to position [1247, 0]
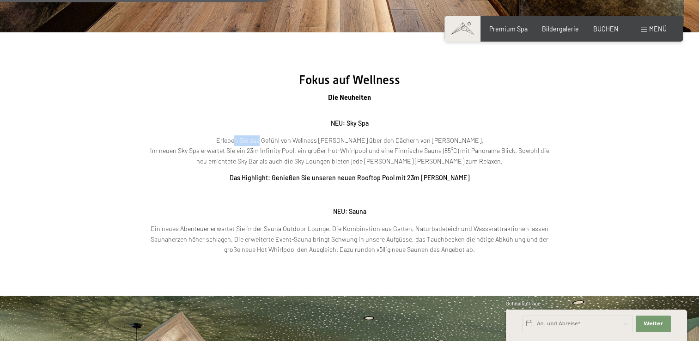
drag, startPoint x: 259, startPoint y: 143, endPoint x: 284, endPoint y: 144, distance: 25.9
click at [284, 144] on p "Erleben Sie das Gefühl von Wellness neu- hoch über den Dächern von Luttach. Im …" at bounding box center [349, 150] width 406 height 31
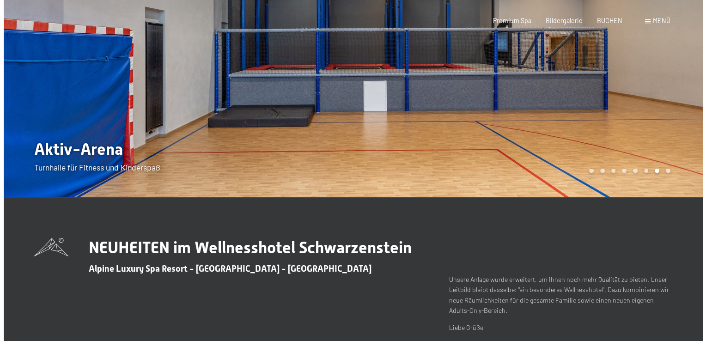
scroll to position [0, 0]
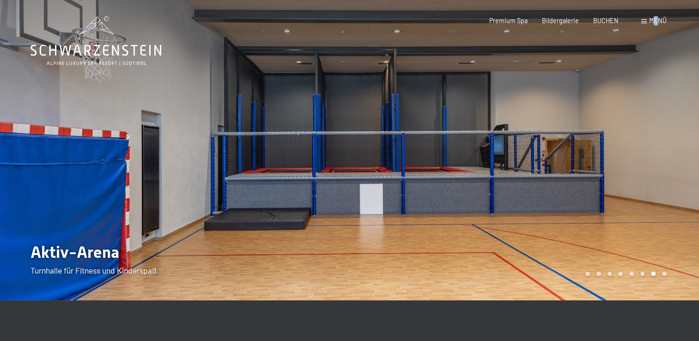
click at [655, 17] on span "Menü" at bounding box center [658, 21] width 18 height 8
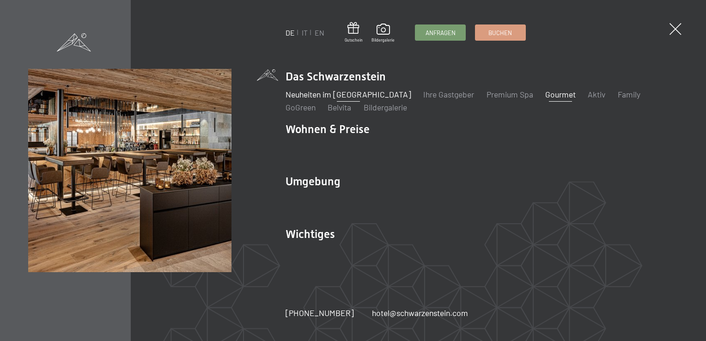
click at [545, 98] on link "Gourmet" at bounding box center [560, 94] width 30 height 10
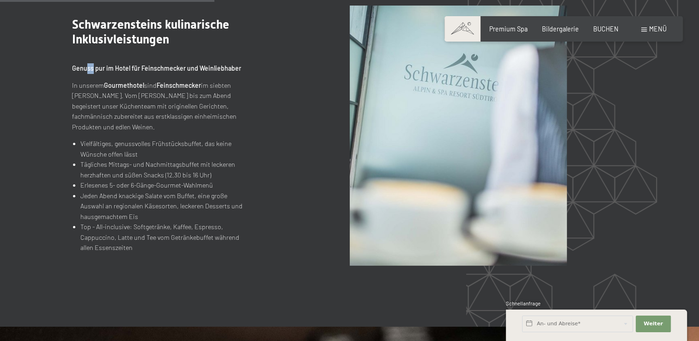
drag, startPoint x: 85, startPoint y: 66, endPoint x: 92, endPoint y: 67, distance: 7.4
click at [92, 67] on strong "Genuss pur im Hotel für Feinschmecker und Weinliebhaber" at bounding box center [156, 68] width 169 height 8
click at [95, 67] on strong "Genuss pur im Hotel für Feinschmecker und Weinliebhaber" at bounding box center [156, 68] width 169 height 8
click at [118, 66] on strong "Genuss pur im Hotel für Feinschmecker und Weinliebhaber" at bounding box center [156, 68] width 169 height 8
click at [120, 66] on strong "Genuss pur im Hotel für Feinschmecker und Weinliebhaber" at bounding box center [156, 68] width 169 height 8
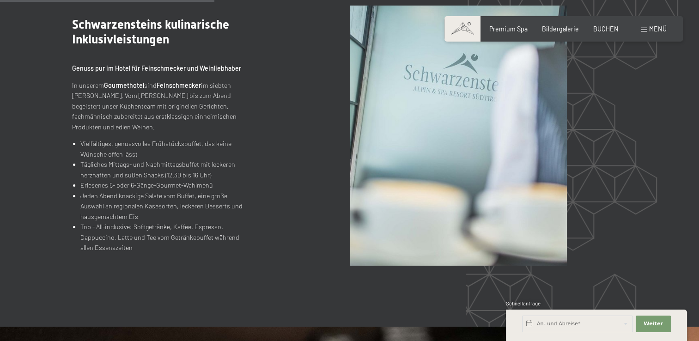
scroll to position [923, 0]
drag, startPoint x: 81, startPoint y: 83, endPoint x: 103, endPoint y: 82, distance: 22.2
click at [103, 82] on p "In unserem Gourmethotel sind Feinschmecker im siebten Himmel. Vom Morgen bis zu…" at bounding box center [157, 107] width 171 height 52
drag, startPoint x: 107, startPoint y: 82, endPoint x: 133, endPoint y: 82, distance: 25.9
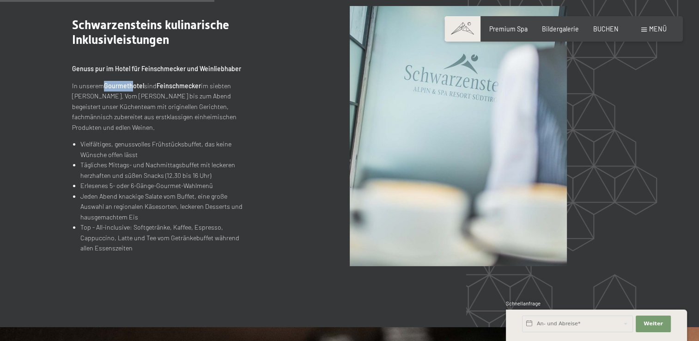
click at [133, 82] on strong "Gourmethotel" at bounding box center [124, 86] width 40 height 8
drag, startPoint x: 137, startPoint y: 82, endPoint x: 151, endPoint y: 84, distance: 14.9
click at [151, 84] on p "In unserem Gourmethotel sind Feinschmecker im siebten Himmel. Vom Morgen bis zu…" at bounding box center [157, 107] width 171 height 52
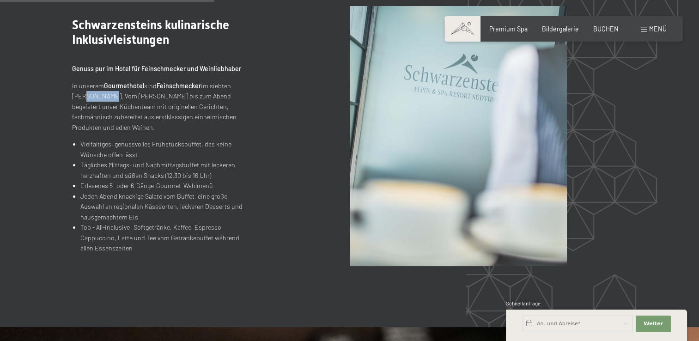
drag, startPoint x: 91, startPoint y: 91, endPoint x: 111, endPoint y: 95, distance: 20.1
click at [111, 95] on p "In unserem Gourmethotel sind Feinschmecker im siebten Himmel. Vom Morgen bis zu…" at bounding box center [157, 107] width 171 height 52
click at [125, 94] on p "In unserem Gourmethotel sind Feinschmecker im siebten Himmel. Vom Morgen bis zu…" at bounding box center [157, 107] width 171 height 52
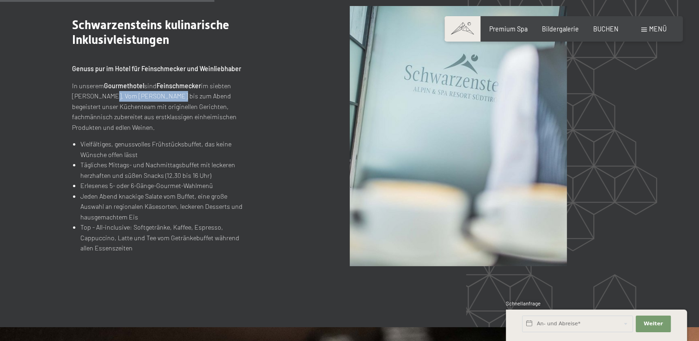
drag, startPoint x: 146, startPoint y: 96, endPoint x: 159, endPoint y: 98, distance: 12.6
click at [159, 98] on p "In unserem Gourmethotel sind Feinschmecker im siebten Himmel. Vom Morgen bis zu…" at bounding box center [157, 107] width 171 height 52
drag, startPoint x: 88, startPoint y: 104, endPoint x: 100, endPoint y: 107, distance: 12.3
click at [100, 107] on p "In unserem Gourmethotel sind Feinschmecker im siebten Himmel. Vom Morgen bis zu…" at bounding box center [157, 107] width 171 height 52
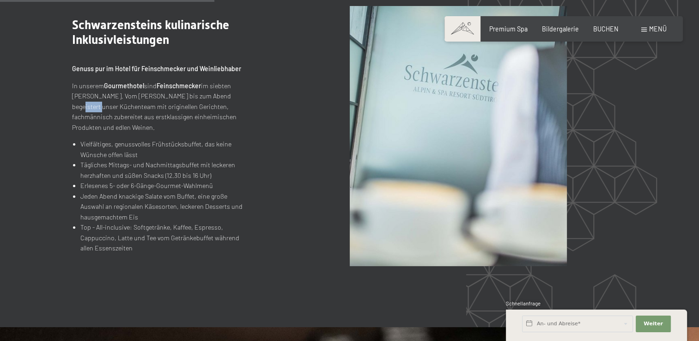
click at [100, 107] on p "In unserem Gourmethotel sind Feinschmecker im siebten Himmel. Vom Morgen bis zu…" at bounding box center [157, 107] width 171 height 52
drag, startPoint x: 101, startPoint y: 107, endPoint x: 133, endPoint y: 109, distance: 32.4
click at [133, 109] on p "In unserem Gourmethotel sind Feinschmecker im siebten Himmel. Vom Morgen bis zu…" at bounding box center [157, 107] width 171 height 52
drag, startPoint x: 102, startPoint y: 113, endPoint x: 118, endPoint y: 115, distance: 16.8
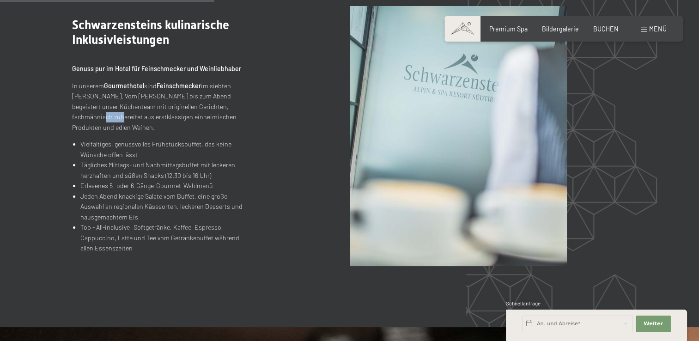
click at [118, 115] on p "In unserem Gourmethotel sind Feinschmecker im siebten Himmel. Vom Morgen bis zu…" at bounding box center [157, 107] width 171 height 52
drag, startPoint x: 118, startPoint y: 115, endPoint x: 145, endPoint y: 118, distance: 26.9
click at [145, 118] on p "In unserem Gourmethotel sind Feinschmecker im siebten Himmel. Vom Morgen bis zu…" at bounding box center [157, 107] width 171 height 52
click at [146, 118] on p "In unserem Gourmethotel sind Feinschmecker im siebten Himmel. Vom Morgen bis zu…" at bounding box center [157, 107] width 171 height 52
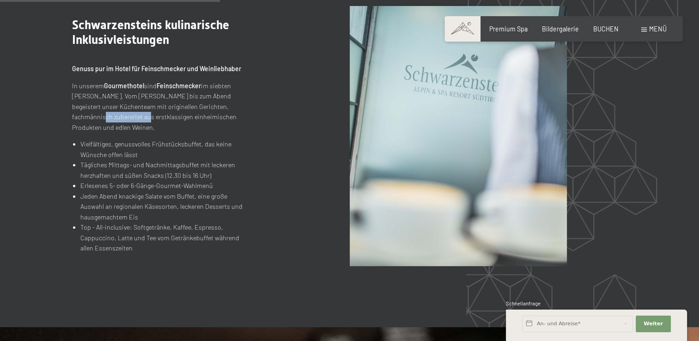
scroll to position [969, 0]
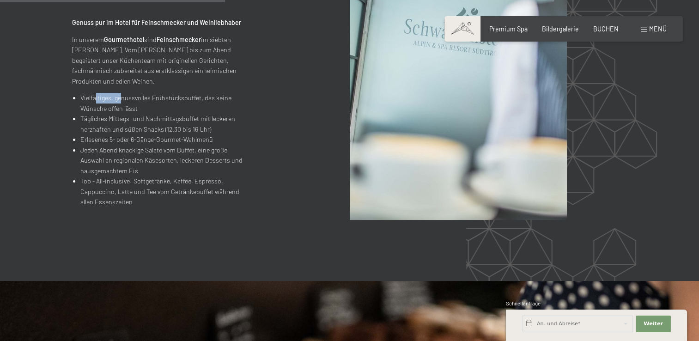
drag, startPoint x: 94, startPoint y: 95, endPoint x: 120, endPoint y: 100, distance: 26.3
click at [120, 100] on li "Vielfältiges, genussvolles Frühstücksbuffet, das keine Wünsche offen lässt" at bounding box center [161, 103] width 162 height 21
click at [144, 103] on li "Vielfältiges, genussvolles Frühstücksbuffet, das keine Wünsche offen lässt" at bounding box center [161, 103] width 162 height 21
drag, startPoint x: 88, startPoint y: 114, endPoint x: 101, endPoint y: 117, distance: 12.8
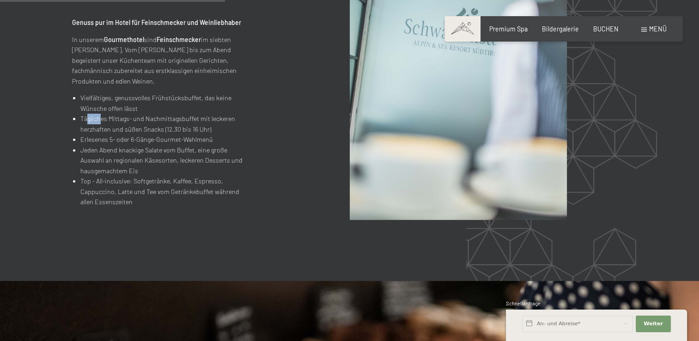
click at [101, 117] on li "Tägliches Mittags- und Nachmittagsbuffet mit leckeren herzhaften und süßen Snac…" at bounding box center [161, 124] width 162 height 21
drag, startPoint x: 105, startPoint y: 117, endPoint x: 135, endPoint y: 121, distance: 29.8
click at [135, 121] on li "Tägliches Mittags- und Nachmittagsbuffet mit leckeren herzhaften und süßen Snac…" at bounding box center [161, 124] width 162 height 21
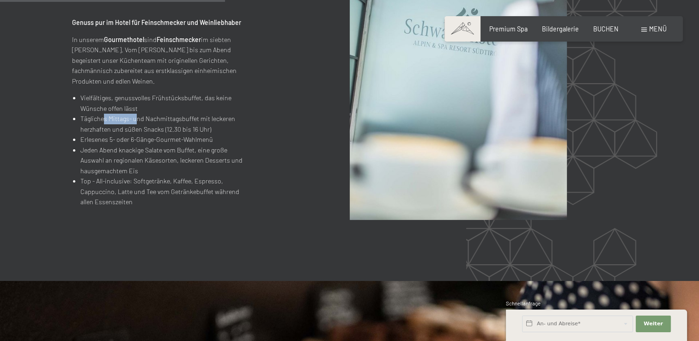
click at [135, 121] on li "Tägliches Mittags- und Nachmittagsbuffet mit leckeren herzhaften und süßen Snac…" at bounding box center [161, 124] width 162 height 21
click at [126, 128] on li "Tägliches Mittags- und Nachmittagsbuffet mit leckeren herzhaften und süßen Snac…" at bounding box center [161, 124] width 162 height 21
click at [127, 128] on li "Tägliches Mittags- und Nachmittagsbuffet mit leckeren herzhaften und süßen Snac…" at bounding box center [161, 124] width 162 height 21
drag, startPoint x: 89, startPoint y: 138, endPoint x: 107, endPoint y: 141, distance: 18.8
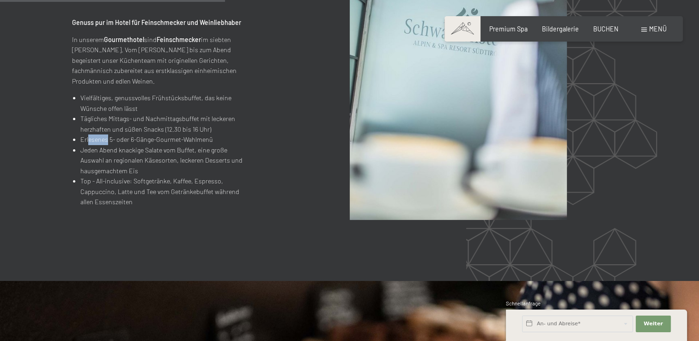
click at [107, 141] on li "Erlesenes 5- oder 6-Gänge-Gourmet-Wahlmenü" at bounding box center [161, 139] width 162 height 11
click at [122, 140] on li "Erlesenes 5- oder 6-Gänge-Gourmet-Wahlmenü" at bounding box center [161, 139] width 162 height 11
drag, startPoint x: 126, startPoint y: 139, endPoint x: 142, endPoint y: 139, distance: 16.6
click at [142, 139] on li "Erlesenes 5- oder 6-Gänge-Gourmet-Wahlmenü" at bounding box center [161, 139] width 162 height 11
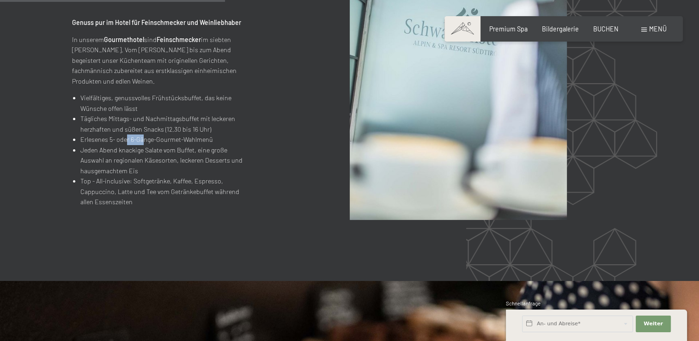
click at [142, 139] on li "Erlesenes 5- oder 6-Gänge-Gourmet-Wahlmenü" at bounding box center [161, 139] width 162 height 11
drag, startPoint x: 115, startPoint y: 148, endPoint x: 125, endPoint y: 149, distance: 9.2
click at [125, 149] on li "Jeden Abend knackige Salate vom Buffet, eine große Auswahl an regionalen Käseso…" at bounding box center [161, 160] width 162 height 31
click at [137, 149] on li "Jeden Abend knackige Salate vom Buffet, eine große Auswahl an regionalen Käseso…" at bounding box center [161, 160] width 162 height 31
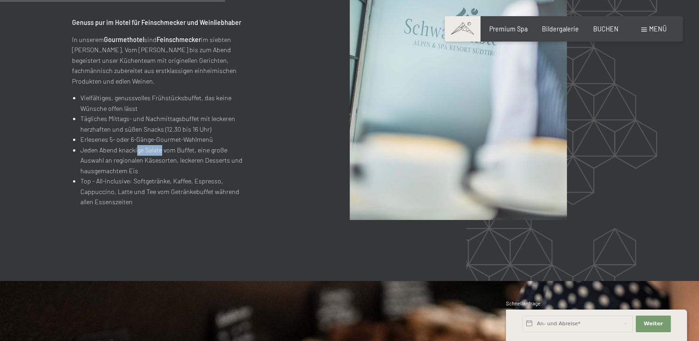
drag, startPoint x: 137, startPoint y: 149, endPoint x: 160, endPoint y: 151, distance: 23.7
click at [160, 151] on li "Jeden Abend knackige Salate vom Buffet, eine große Auswahl an regionalen Käseso…" at bounding box center [161, 160] width 162 height 31
drag, startPoint x: 111, startPoint y: 156, endPoint x: 127, endPoint y: 158, distance: 16.8
click at [127, 158] on li "Jeden Abend knackige Salate vom Buffet, eine große Auswahl an regionalen Käseso…" at bounding box center [161, 160] width 162 height 31
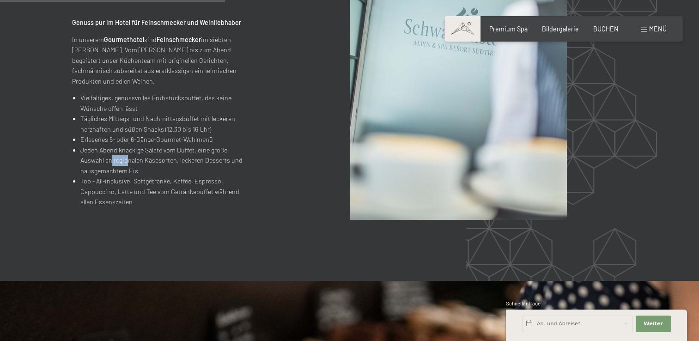
click at [128, 158] on li "Jeden Abend knackige Salate vom Buffet, eine große Auswahl an regionalen Käseso…" at bounding box center [161, 160] width 162 height 31
drag, startPoint x: 133, startPoint y: 158, endPoint x: 151, endPoint y: 161, distance: 18.2
click at [151, 161] on li "Jeden Abend knackige Salate vom Buffet, eine große Auswahl an regionalen Käseso…" at bounding box center [161, 160] width 162 height 31
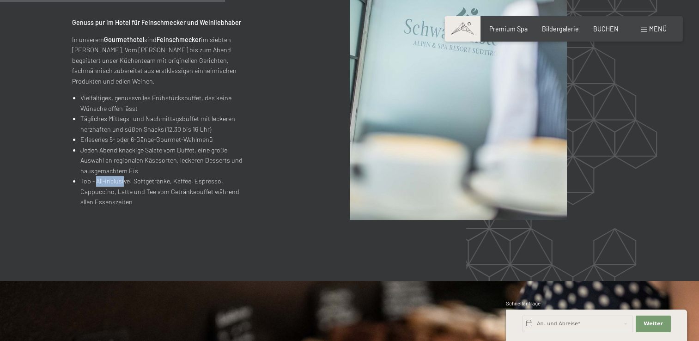
drag, startPoint x: 97, startPoint y: 178, endPoint x: 123, endPoint y: 184, distance: 26.4
click at [123, 184] on li "Top - All-inclusive: Softgetränke, Kaffee, Espresso, Cappuccino, Latte und Tee …" at bounding box center [161, 191] width 162 height 31
drag, startPoint x: 126, startPoint y: 181, endPoint x: 140, endPoint y: 181, distance: 14.8
click at [140, 181] on li "Top - All-inclusive: Softgetränke, Kaffee, Espresso, Cappuccino, Latte und Tee …" at bounding box center [161, 191] width 162 height 31
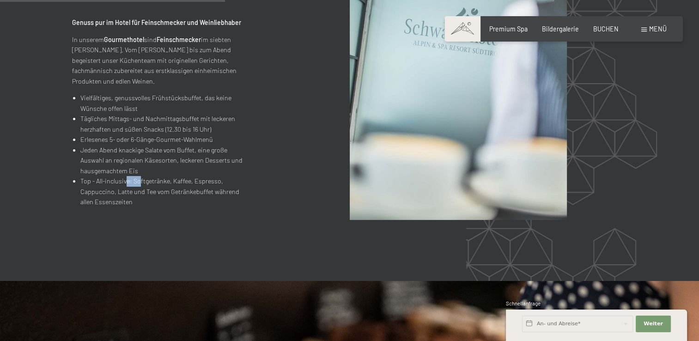
click at [140, 181] on li "Top - All-inclusive: Softgetränke, Kaffee, Espresso, Cappuccino, Latte und Tee …" at bounding box center [161, 191] width 162 height 31
drag, startPoint x: 142, startPoint y: 181, endPoint x: 164, endPoint y: 184, distance: 22.4
click at [164, 184] on li "Top - All-inclusive: Softgetränke, Kaffee, Espresso, Cappuccino, Latte und Tee …" at bounding box center [161, 191] width 162 height 31
click at [165, 184] on li "Top - All-inclusive: Softgetränke, Kaffee, Espresso, Cappuccino, Latte und Tee …" at bounding box center [161, 191] width 162 height 31
drag, startPoint x: 102, startPoint y: 191, endPoint x: 117, endPoint y: 192, distance: 15.2
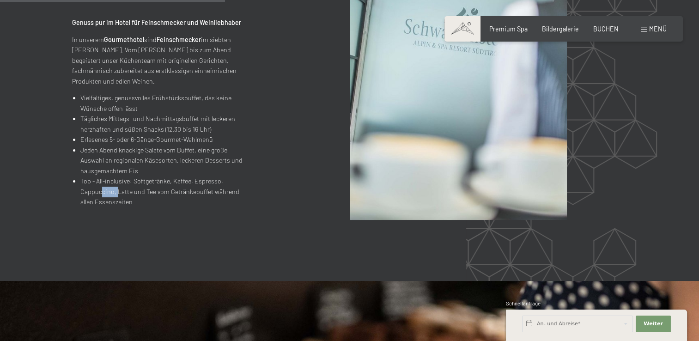
click at [117, 192] on li "Top - All-inclusive: Softgetränke, Kaffee, Espresso, Cappuccino, Latte und Tee …" at bounding box center [161, 191] width 162 height 31
drag, startPoint x: 131, startPoint y: 192, endPoint x: 135, endPoint y: 193, distance: 4.8
click at [135, 193] on li "Top - All-inclusive: Softgetränke, Kaffee, Espresso, Cappuccino, Latte und Tee …" at bounding box center [161, 191] width 162 height 31
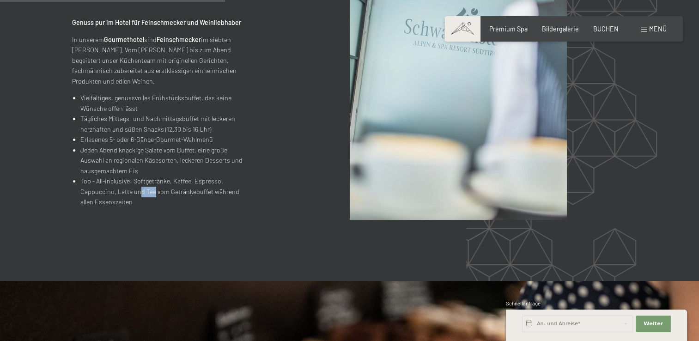
drag, startPoint x: 139, startPoint y: 191, endPoint x: 154, endPoint y: 190, distance: 15.3
click at [154, 190] on li "Top - All-inclusive: Softgetränke, Kaffee, Espresso, Cappuccino, Latte und Tee …" at bounding box center [161, 191] width 162 height 31
click at [155, 190] on li "Top - All-inclusive: Softgetränke, Kaffee, Espresso, Cappuccino, Latte und Tee …" at bounding box center [161, 191] width 162 height 31
drag, startPoint x: 167, startPoint y: 189, endPoint x: 175, endPoint y: 190, distance: 7.4
click at [175, 190] on li "Top - All-inclusive: Softgetränke, Kaffee, Espresso, Cappuccino, Latte und Tee …" at bounding box center [161, 191] width 162 height 31
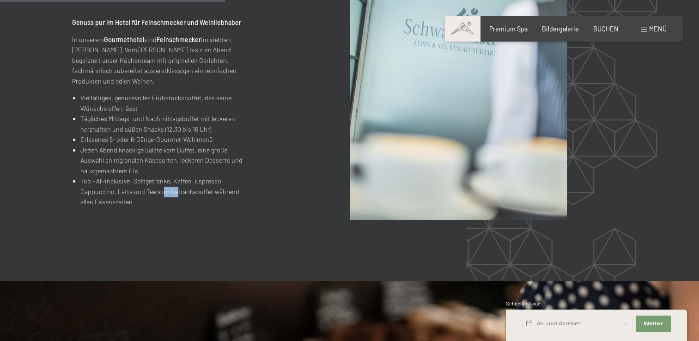
click at [175, 190] on li "Top - All-inclusive: Softgetränke, Kaffee, Espresso, Cappuccino, Latte und Tee …" at bounding box center [161, 191] width 162 height 31
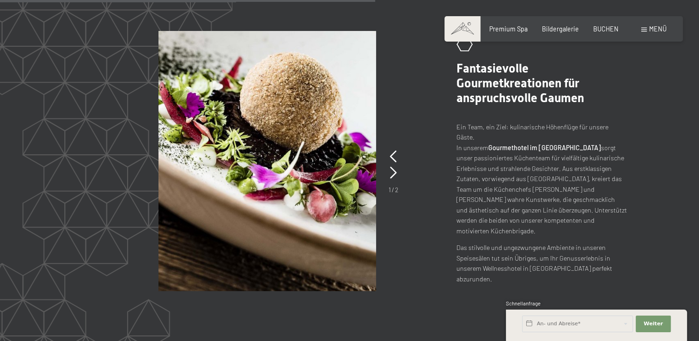
scroll to position [1570, 0]
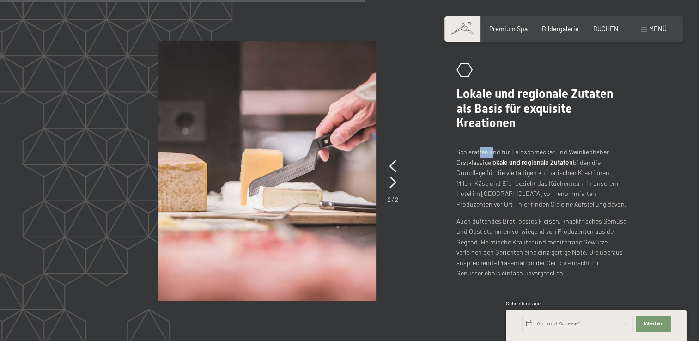
drag, startPoint x: 480, startPoint y: 149, endPoint x: 494, endPoint y: 149, distance: 13.9
click at [494, 149] on p "Schlaraffenland für Feinschmecker und Weinliebhaber. Erstklassige lokale und re…" at bounding box center [541, 178] width 171 height 62
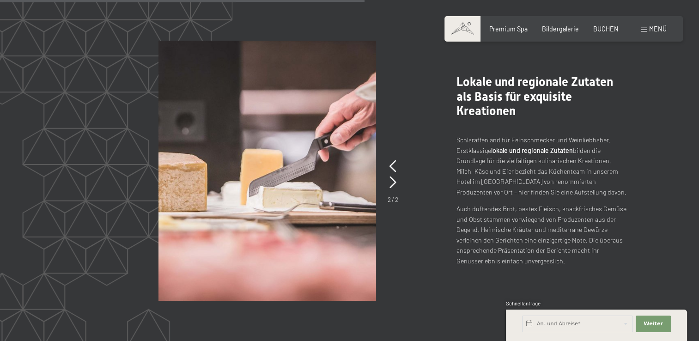
click at [494, 149] on strong "lokale und regionale Zutaten" at bounding box center [532, 150] width 82 height 8
click at [393, 179] on icon at bounding box center [392, 182] width 7 height 12
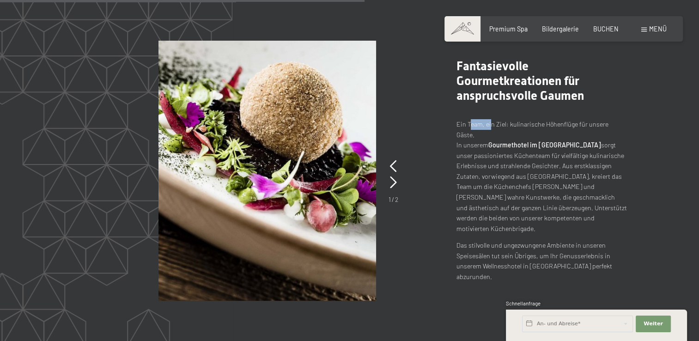
drag, startPoint x: 475, startPoint y: 141, endPoint x: 490, endPoint y: 141, distance: 15.7
click at [490, 141] on p "Ein Team, ein Ziel: kulinarische Höhenflüge für unsere Gäste. In unserem Gourme…" at bounding box center [541, 176] width 171 height 115
click at [391, 176] on div at bounding box center [393, 183] width 7 height 16
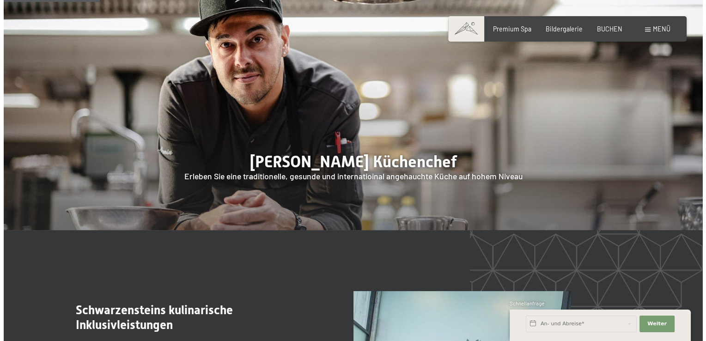
scroll to position [0, 0]
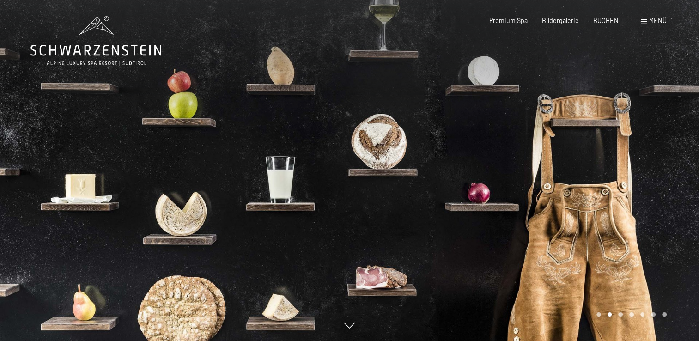
click at [650, 23] on span "Menü" at bounding box center [658, 21] width 18 height 8
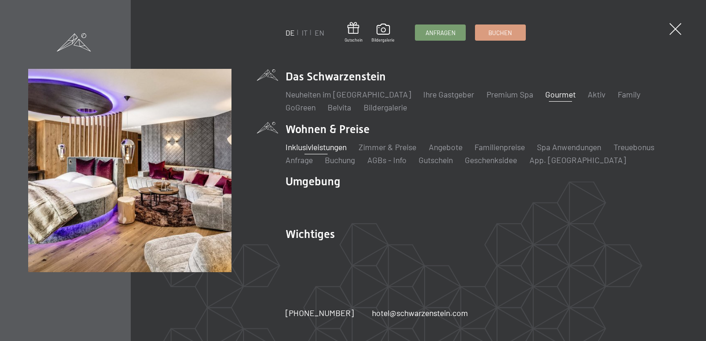
click at [332, 143] on link "Inklusivleistungen" at bounding box center [315, 147] width 61 height 10
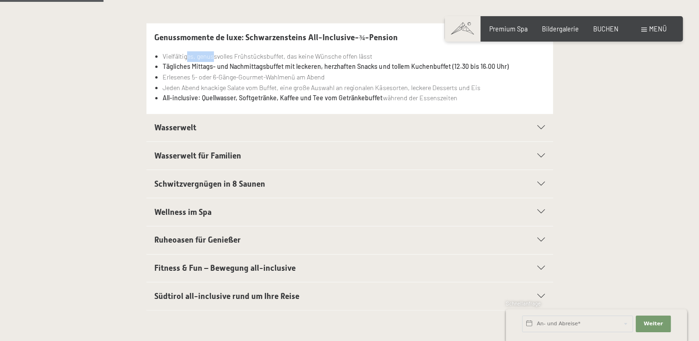
drag, startPoint x: 187, startPoint y: 57, endPoint x: 213, endPoint y: 57, distance: 26.8
click at [213, 57] on li "Vielfältiges, genussvolles Frühstücksbuffet, das keine Wünsche offen lässt" at bounding box center [354, 56] width 382 height 11
drag, startPoint x: 230, startPoint y: 56, endPoint x: 244, endPoint y: 55, distance: 13.9
click at [244, 55] on li "Vielfältiges, genussvolles Frühstücksbuffet, das keine Wünsche offen lässt" at bounding box center [354, 56] width 382 height 11
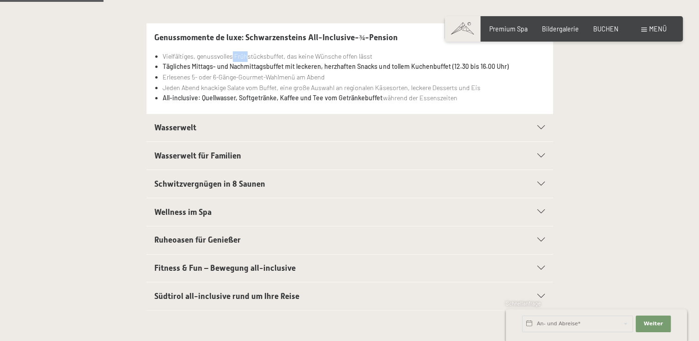
click at [244, 55] on li "Vielfältiges, genussvolles Frühstücksbuffet, das keine Wünsche offen lässt" at bounding box center [354, 56] width 382 height 11
click at [216, 63] on strong "Tägliches Mittags- und Nachmittagsbuffet mit leckeren, herzhaften Snacks und to…" at bounding box center [335, 66] width 345 height 8
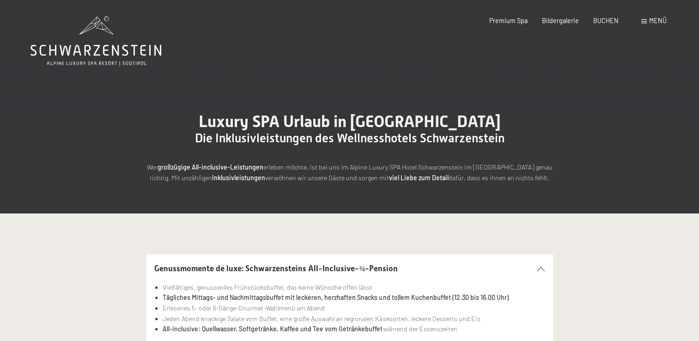
click at [645, 17] on div "Menü" at bounding box center [653, 20] width 25 height 9
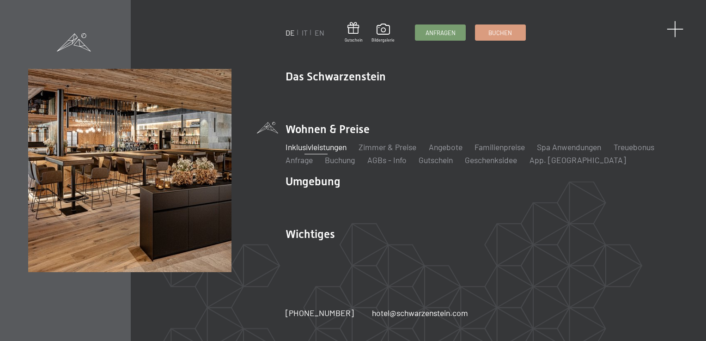
click at [671, 28] on span at bounding box center [674, 29] width 17 height 17
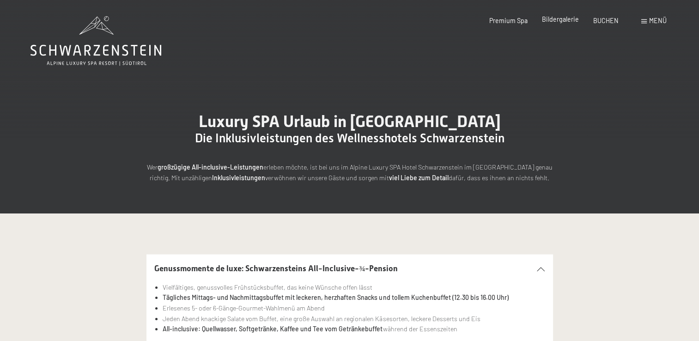
click at [576, 21] on span "Bildergalerie" at bounding box center [560, 19] width 37 height 8
